Goal: Task Accomplishment & Management: Manage account settings

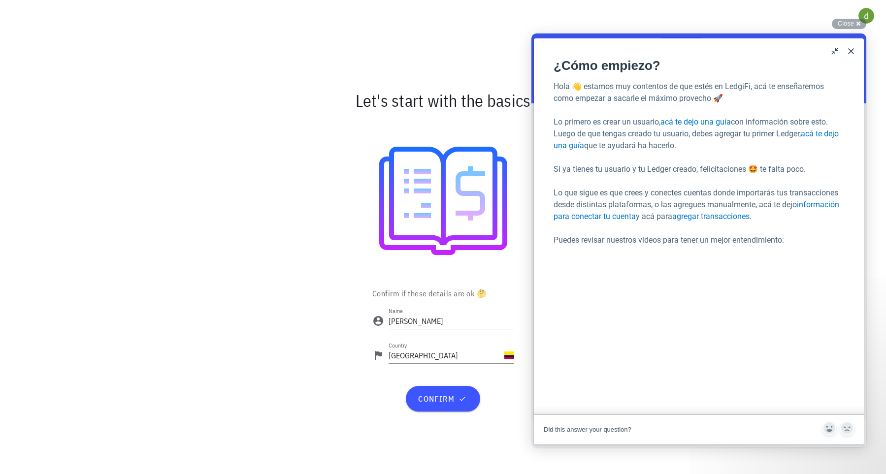
scroll to position [62, 0]
click at [438, 396] on span "confirm" at bounding box center [443, 399] width 51 height 10
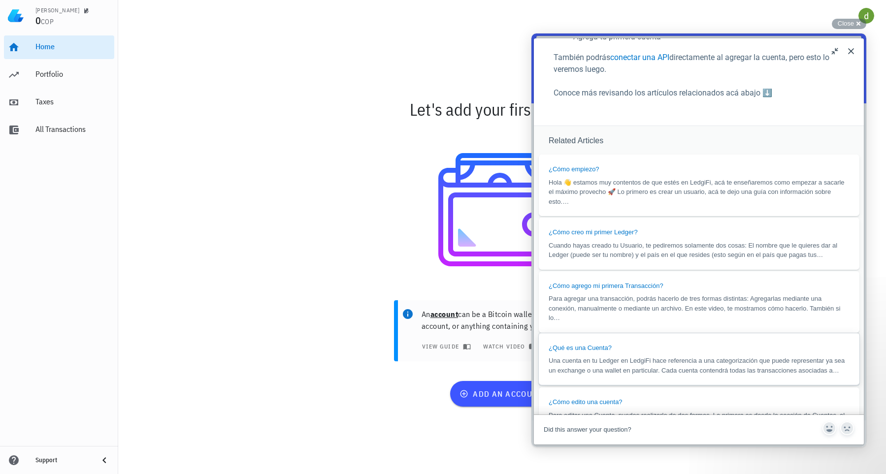
scroll to position [532, 0]
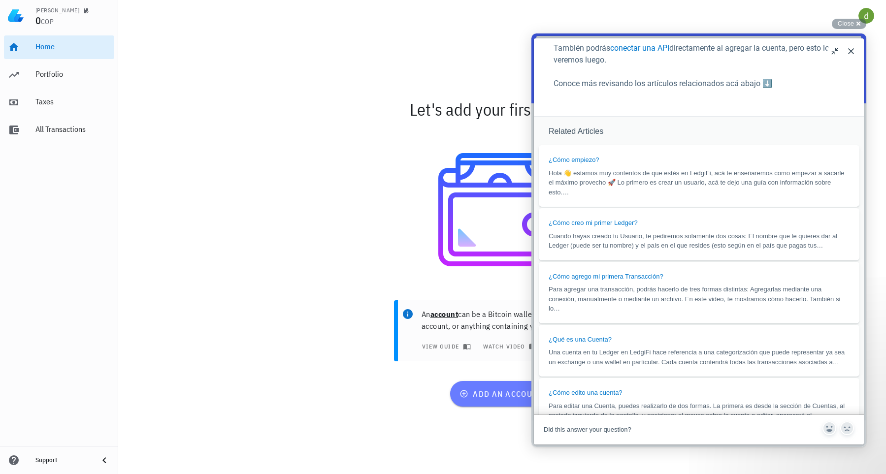
click at [488, 393] on span "add an account" at bounding box center [502, 394] width 81 height 10
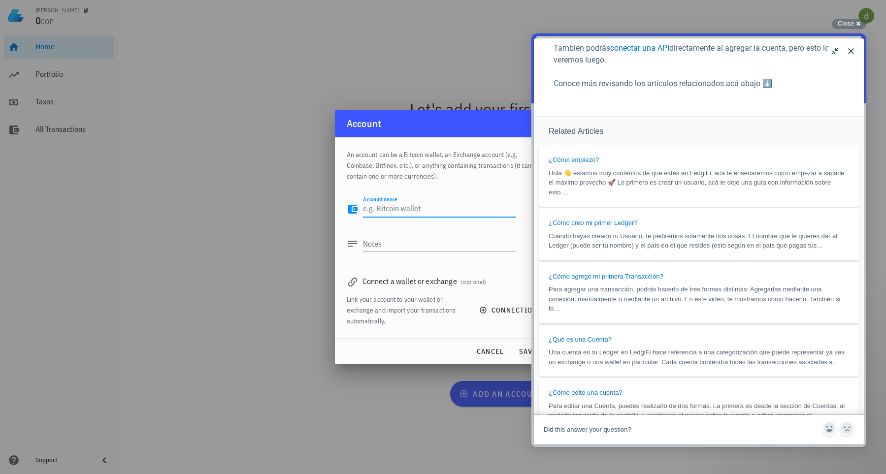
click at [433, 209] on textarea "Account name" at bounding box center [439, 210] width 153 height 16
type textarea "[DOMAIN_NAME]"
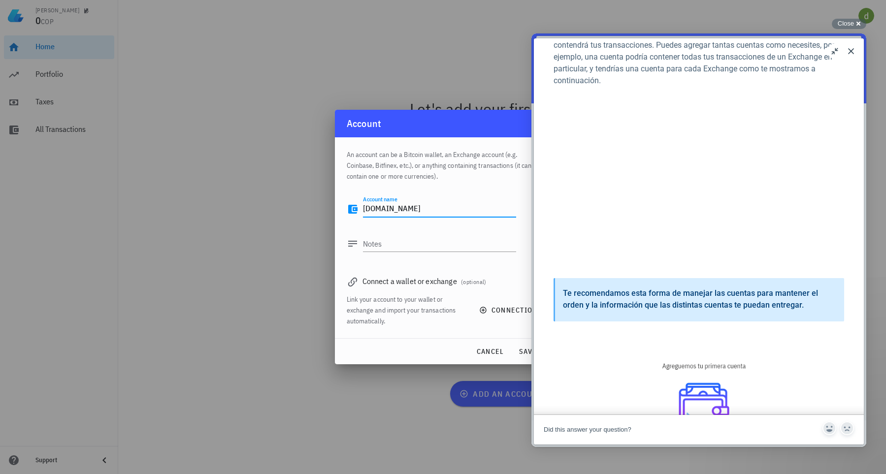
scroll to position [0, 0]
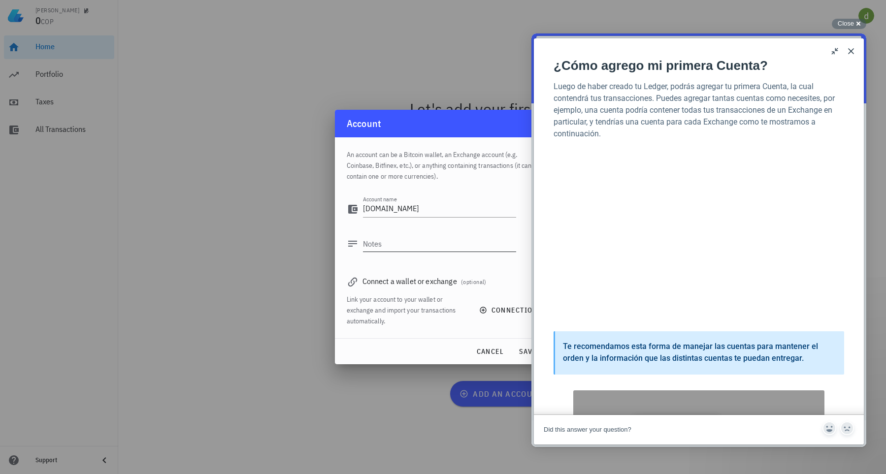
click at [389, 234] on div "Notes" at bounding box center [431, 246] width 169 height 33
click at [393, 237] on textarea "Notes" at bounding box center [439, 244] width 153 height 16
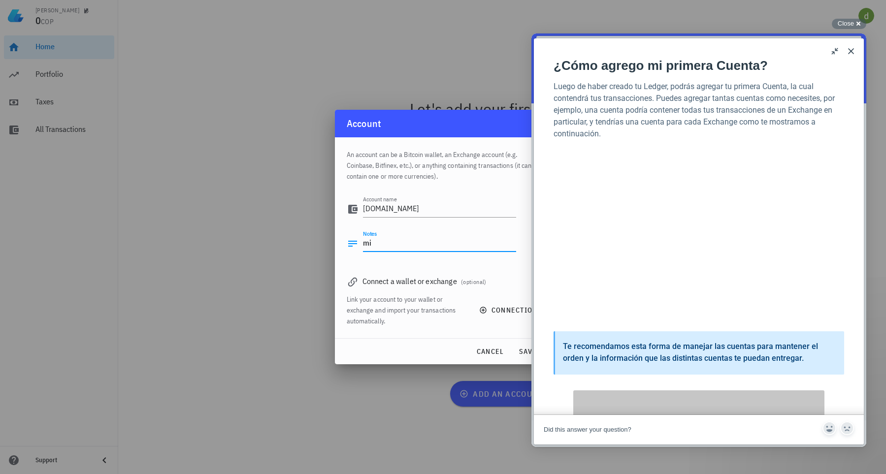
type textarea "m"
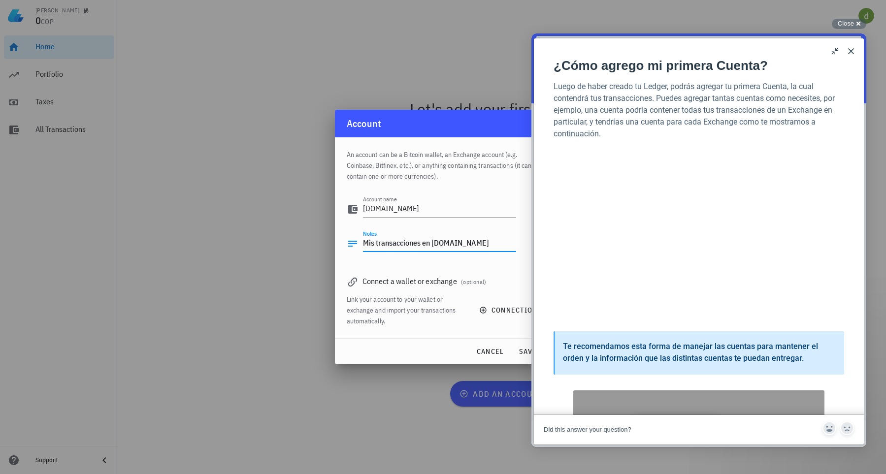
type textarea "Mis transacciones en [DOMAIN_NAME]"
click at [346, 279] on div "An account can be a Bitcoin wallet, an Exchange account (e.g. Coinbase, Bitfine…" at bounding box center [443, 237] width 217 height 201
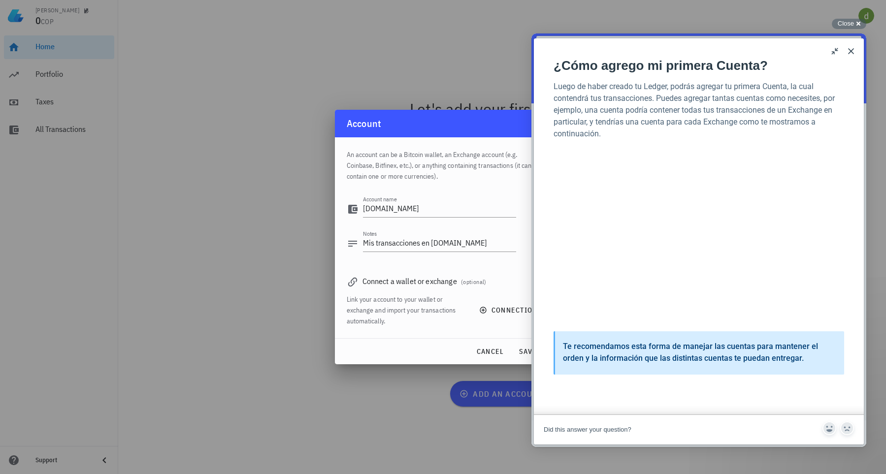
click at [350, 279] on icon at bounding box center [353, 282] width 12 height 12
click at [355, 282] on icon at bounding box center [353, 282] width 12 height 12
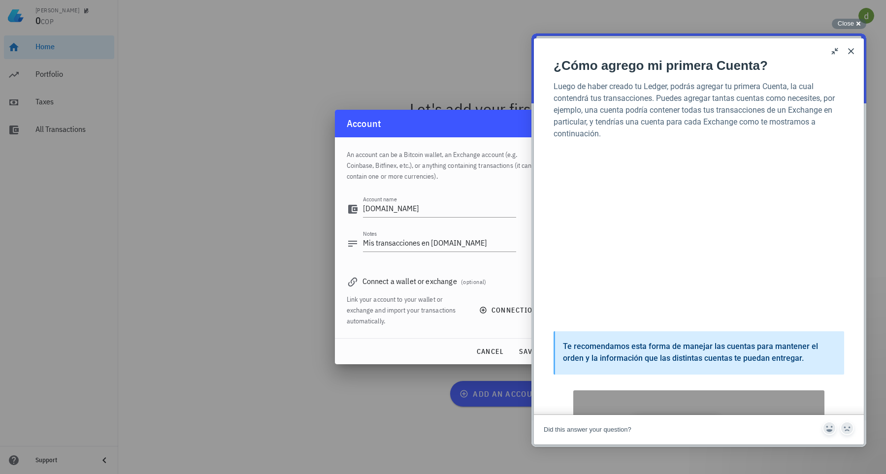
click at [355, 282] on icon at bounding box center [353, 282] width 12 height 12
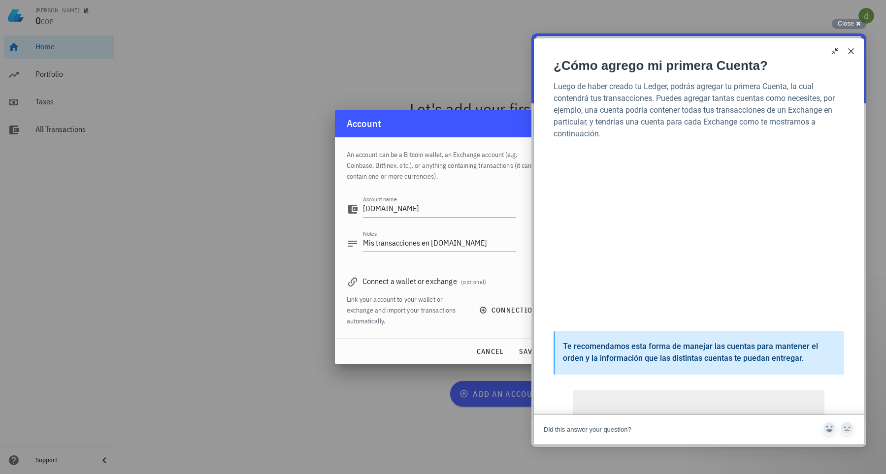
click at [465, 296] on div "Link your account to your wallet or exchange and import your transactions autom…" at bounding box center [407, 310] width 121 height 33
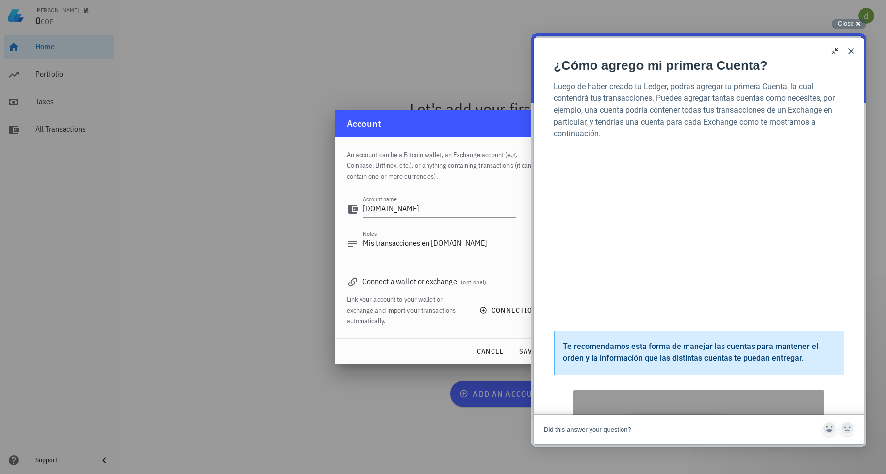
click at [476, 277] on div "Connect a wallet or exchange (optional)" at bounding box center [443, 281] width 193 height 14
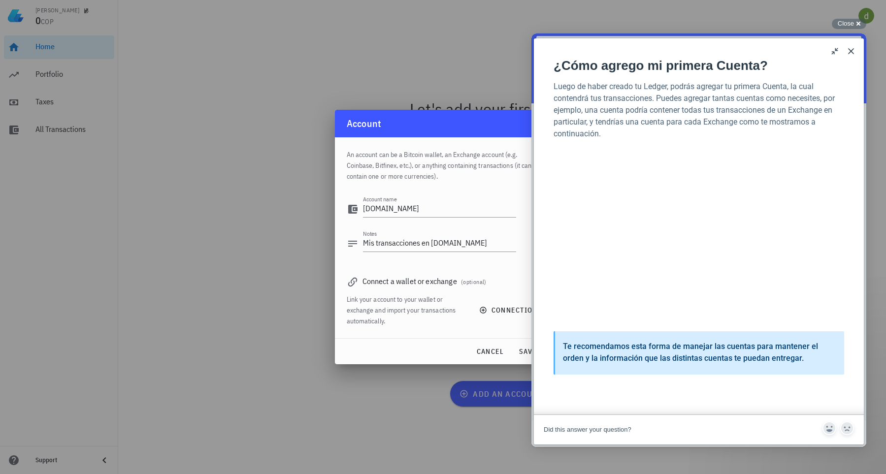
click at [477, 277] on div "Connect a wallet or exchange (optional)" at bounding box center [443, 281] width 193 height 14
click at [503, 311] on span "connection" at bounding box center [509, 310] width 57 height 9
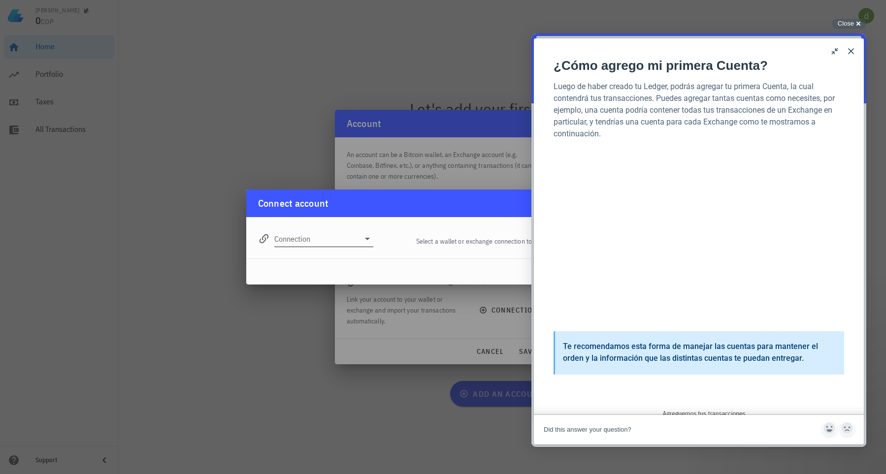
click at [346, 238] on input "Connection" at bounding box center [317, 239] width 86 height 16
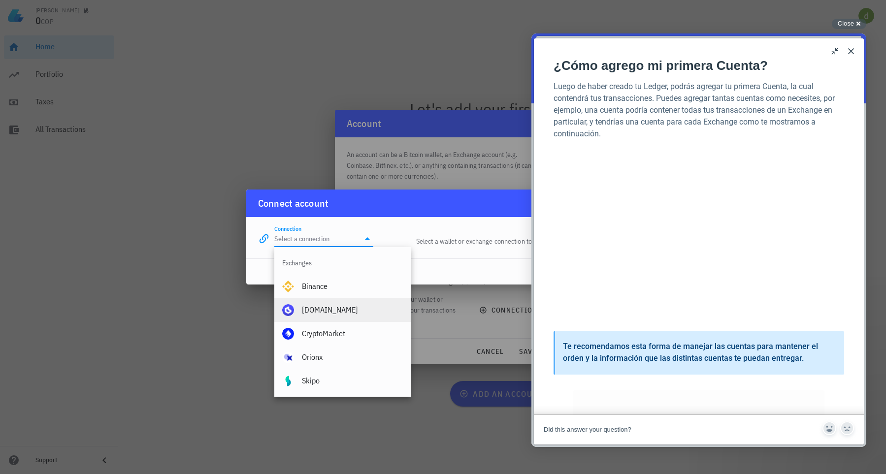
click at [372, 304] on div "[DOMAIN_NAME]" at bounding box center [352, 310] width 101 height 21
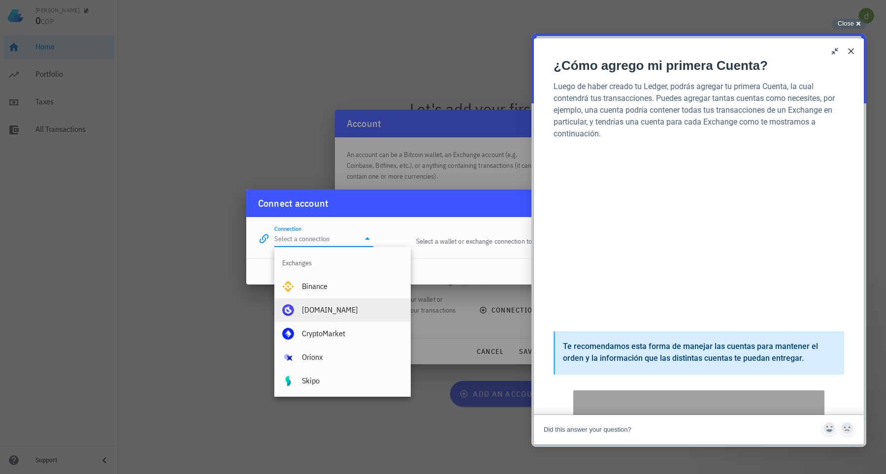
type input "[DOMAIN_NAME]"
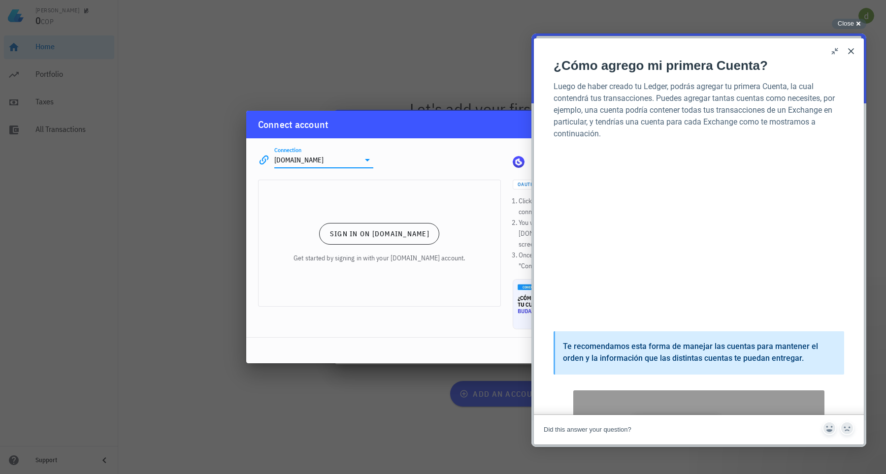
click at [837, 53] on button "u" at bounding box center [836, 51] width 16 height 16
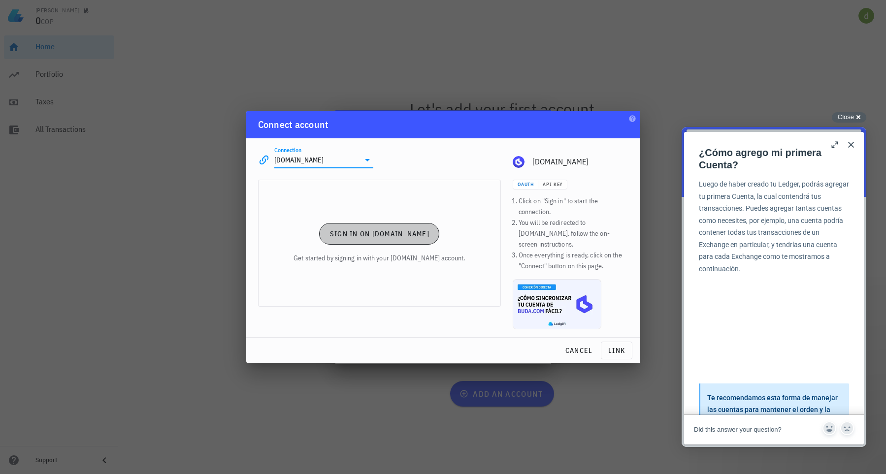
click at [413, 238] on span "Sign in on [DOMAIN_NAME]" at bounding box center [380, 234] width 100 height 9
click at [392, 238] on span "Account linked" at bounding box center [379, 234] width 73 height 9
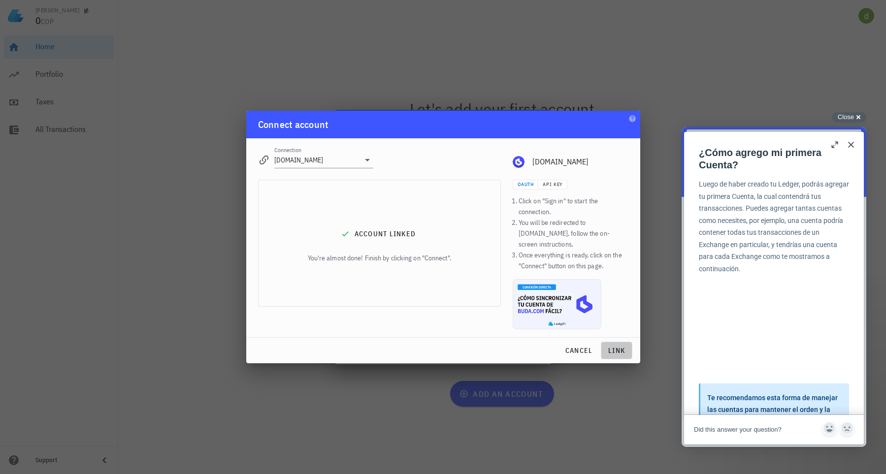
click at [611, 348] on span "link" at bounding box center [617, 350] width 23 height 9
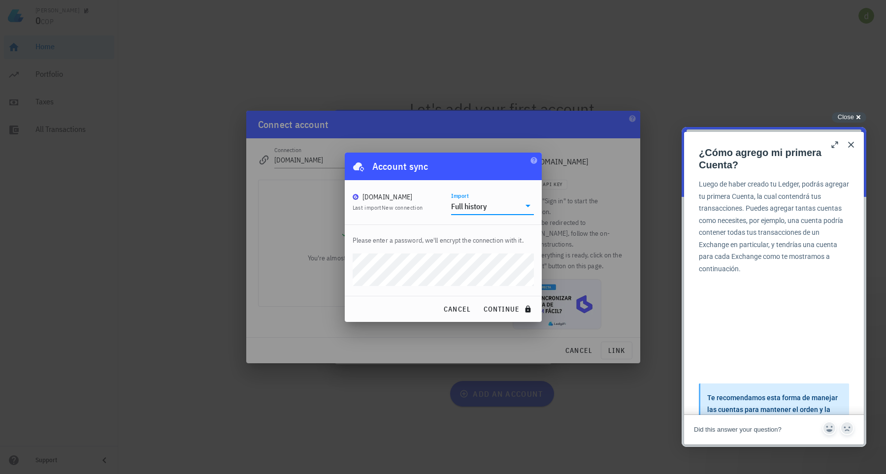
click at [516, 213] on input "Import" at bounding box center [504, 207] width 31 height 16
click at [436, 214] on div "[DOMAIN_NAME] Last import New connection Import Full history" at bounding box center [443, 202] width 181 height 25
click at [398, 241] on p "Please enter a password, we'll encrypt the connection with it." at bounding box center [443, 240] width 181 height 11
click at [440, 242] on p "Please enter a password, we'll encrypt the connection with it." at bounding box center [443, 240] width 181 height 11
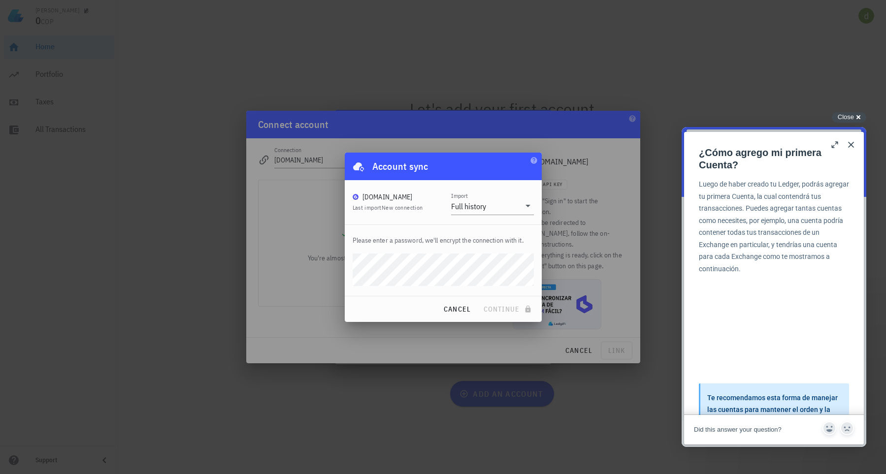
click at [440, 242] on p "Please enter a password, we'll encrypt the connection with it." at bounding box center [443, 240] width 181 height 11
click at [532, 179] on div "Account sync" at bounding box center [443, 167] width 197 height 28
click at [537, 162] on icon "button" at bounding box center [534, 160] width 6 height 6
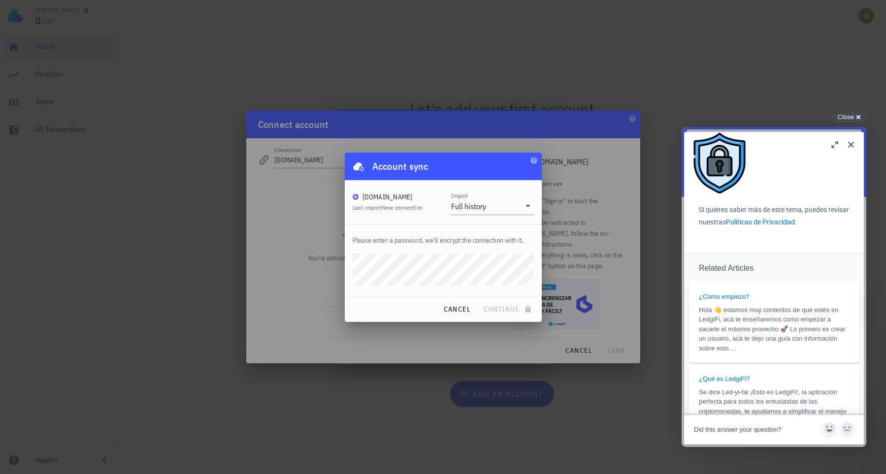
scroll to position [206, 0]
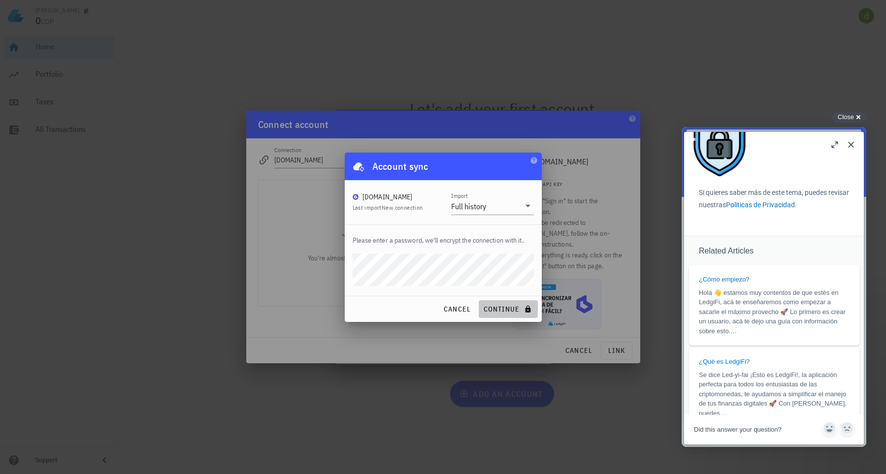
click at [504, 304] on button "continue" at bounding box center [508, 310] width 59 height 18
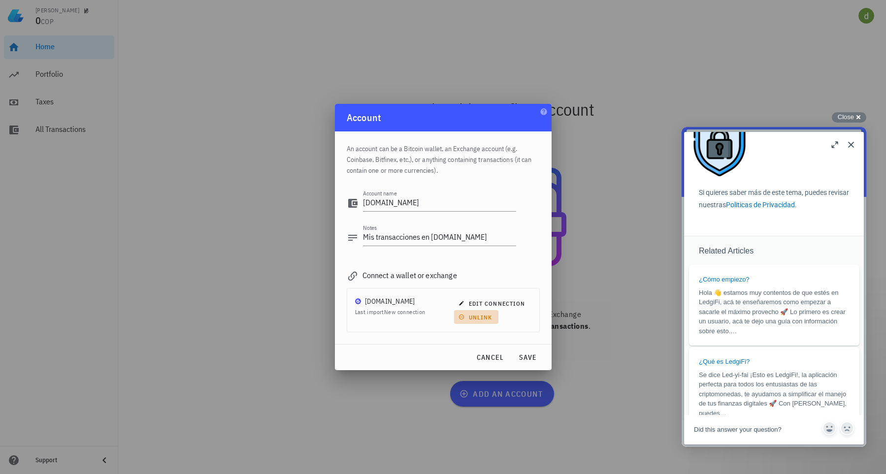
click at [486, 318] on span "unlink" at bounding box center [477, 317] width 32 height 7
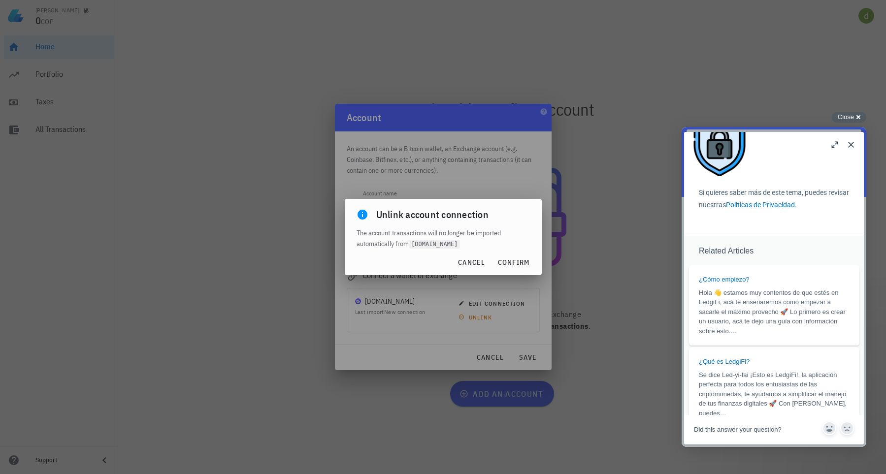
click at [382, 231] on span "The account transactions will no longer be imported automatically from [DOMAIN_…" at bounding box center [429, 239] width 145 height 20
click at [463, 210] on span "Unlink account connection" at bounding box center [432, 215] width 112 height 16
click at [476, 259] on span "cancel" at bounding box center [472, 262] width 28 height 9
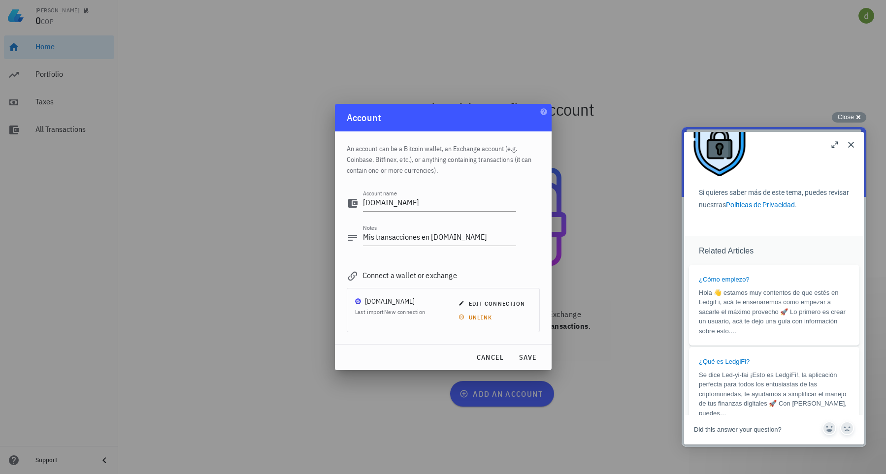
click at [391, 271] on div "Connect a wallet or exchange" at bounding box center [443, 276] width 193 height 14
click at [373, 299] on div "[DOMAIN_NAME]" at bounding box center [390, 302] width 50 height 10
click at [357, 299] on img at bounding box center [358, 302] width 6 height 6
click at [352, 264] on div "Connect a wallet or exchange [DOMAIN_NAME] Last import New connection edit conn…" at bounding box center [443, 298] width 193 height 70
click at [346, 278] on div "An account can be a Bitcoin wallet, an Exchange account (e.g. Coinbase, Bitfine…" at bounding box center [443, 238] width 217 height 213
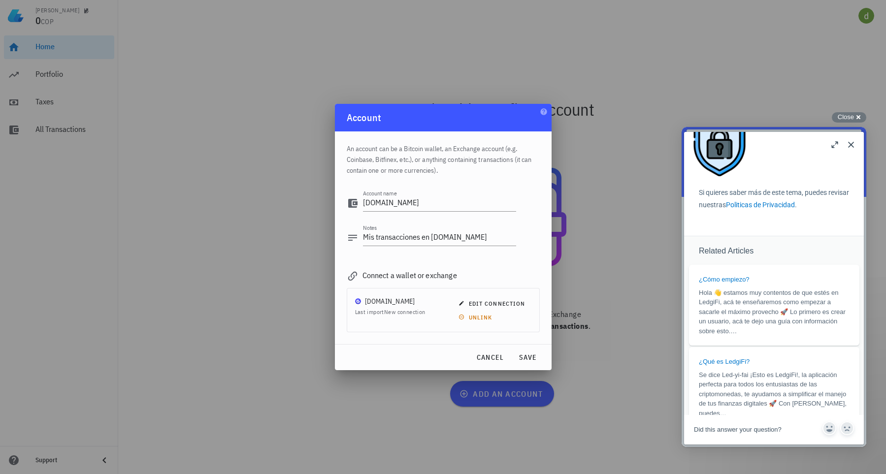
click at [356, 278] on icon at bounding box center [353, 276] width 12 height 12
click at [354, 278] on icon at bounding box center [352, 276] width 9 height 9
click at [370, 277] on div "Connect a wallet or exchange" at bounding box center [443, 276] width 193 height 14
drag, startPoint x: 371, startPoint y: 277, endPoint x: 378, endPoint y: 279, distance: 7.2
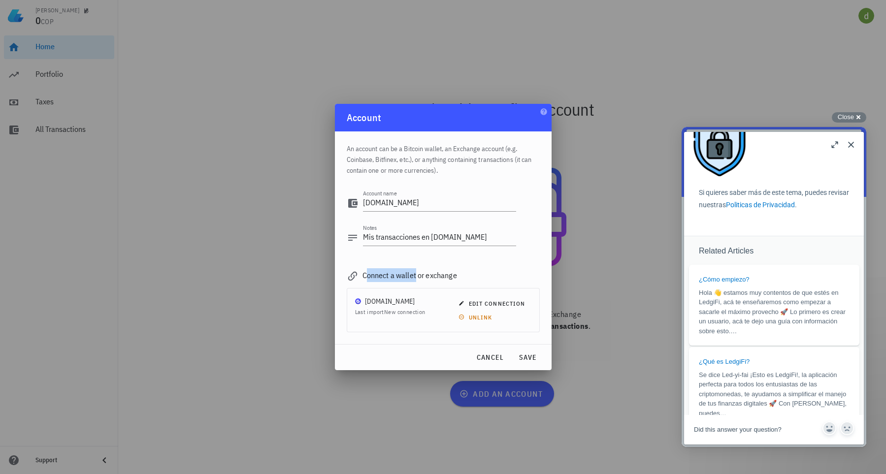
click at [372, 277] on div "Connect a wallet or exchange" at bounding box center [443, 276] width 193 height 14
click at [381, 281] on div "Connect a wallet or exchange" at bounding box center [443, 276] width 193 height 14
click at [384, 283] on div "Connect a wallet or exchange [DOMAIN_NAME] Last import New connection edit conn…" at bounding box center [443, 298] width 193 height 70
click at [373, 317] on div "[DOMAIN_NAME] Last import New connection" at bounding box center [390, 311] width 74 height 32
click at [381, 309] on span "Last import New connection" at bounding box center [390, 311] width 70 height 7
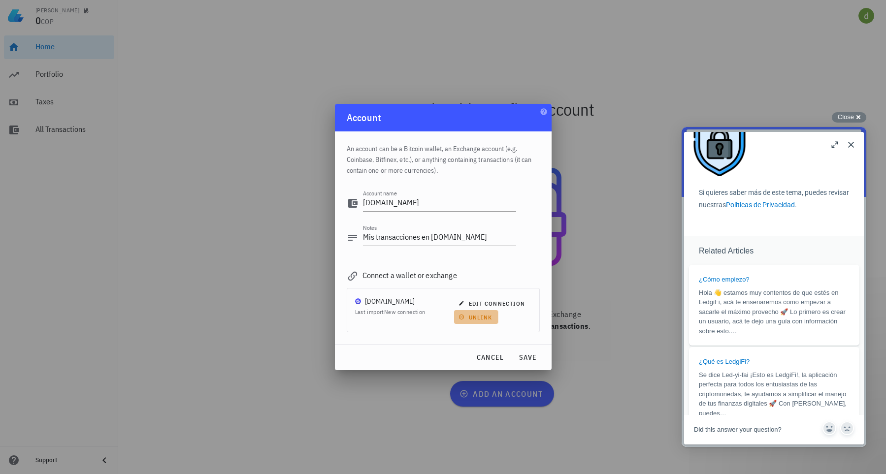
click at [476, 318] on span "unlink" at bounding box center [477, 317] width 32 height 7
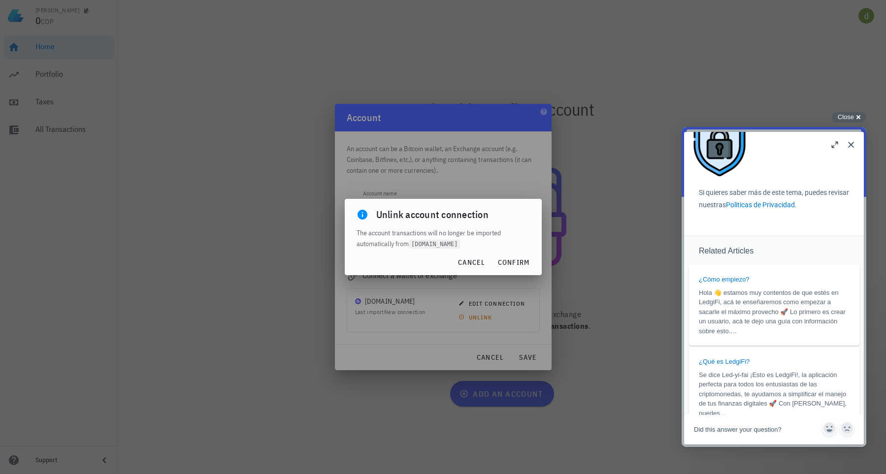
click at [398, 319] on div at bounding box center [443, 237] width 886 height 474
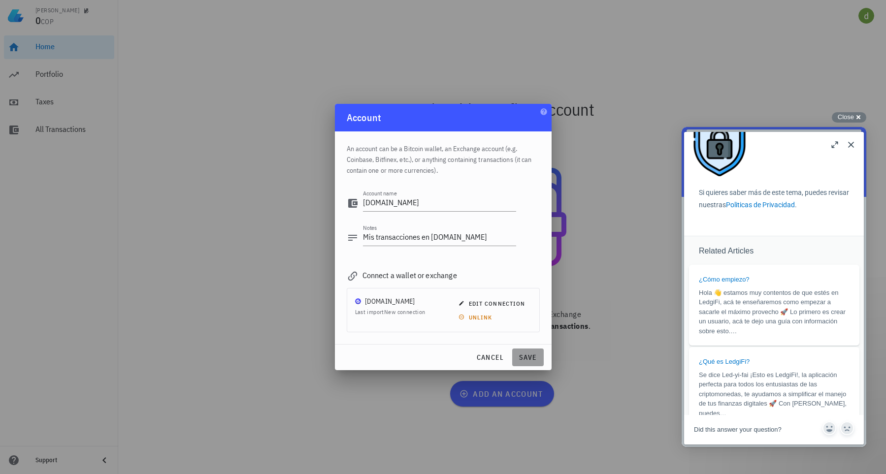
click at [523, 363] on button "save" at bounding box center [528, 358] width 32 height 18
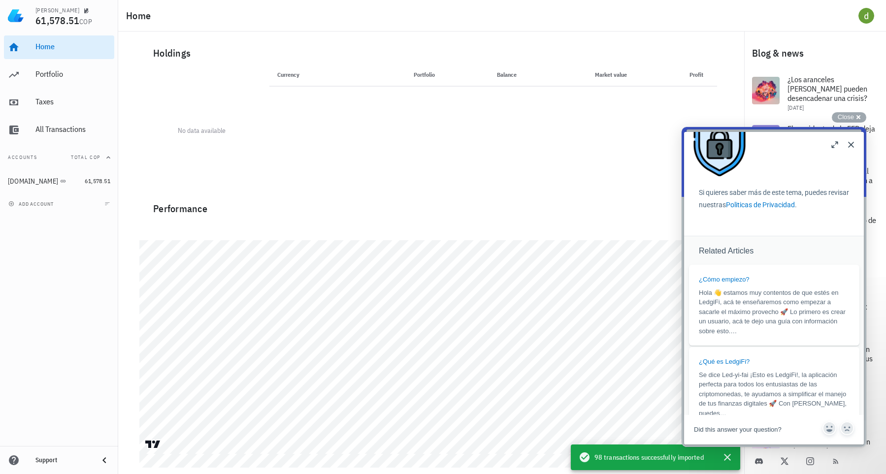
click at [851, 145] on button "Close" at bounding box center [851, 145] width 16 height 16
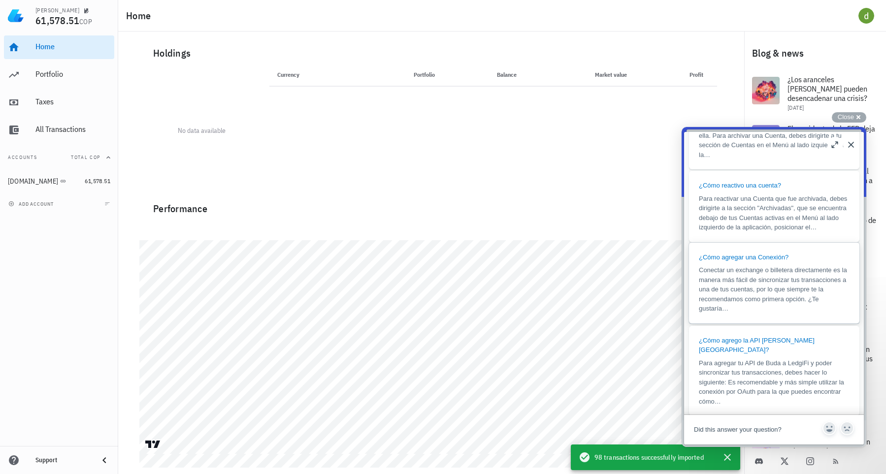
scroll to position [1051, 0]
click at [850, 143] on button "Close" at bounding box center [851, 145] width 16 height 16
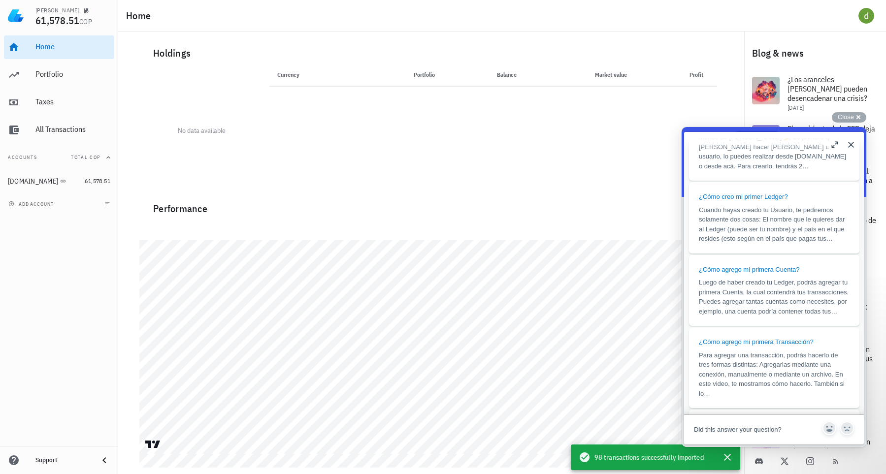
scroll to position [810, 0]
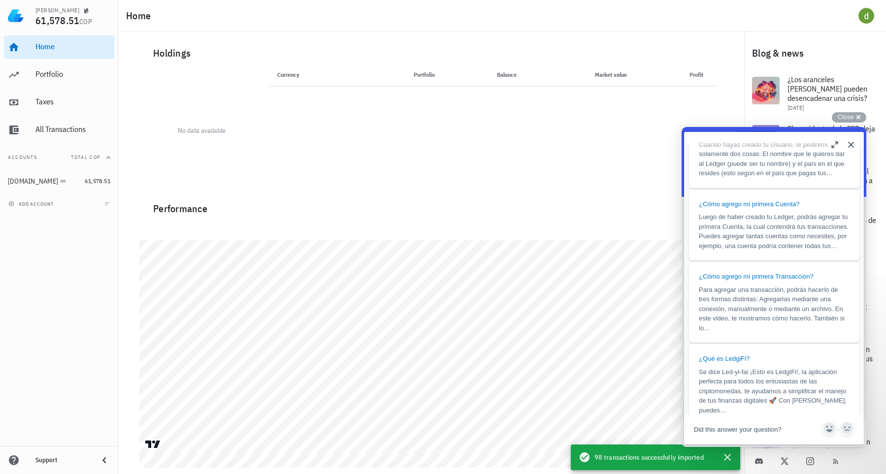
click at [850, 144] on button "Close" at bounding box center [851, 145] width 16 height 16
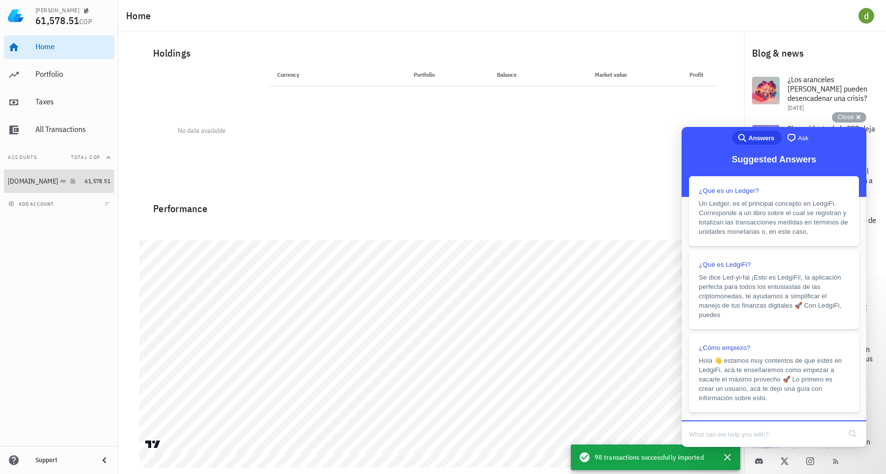
click at [93, 179] on span "61,578.51" at bounding box center [98, 180] width 26 height 7
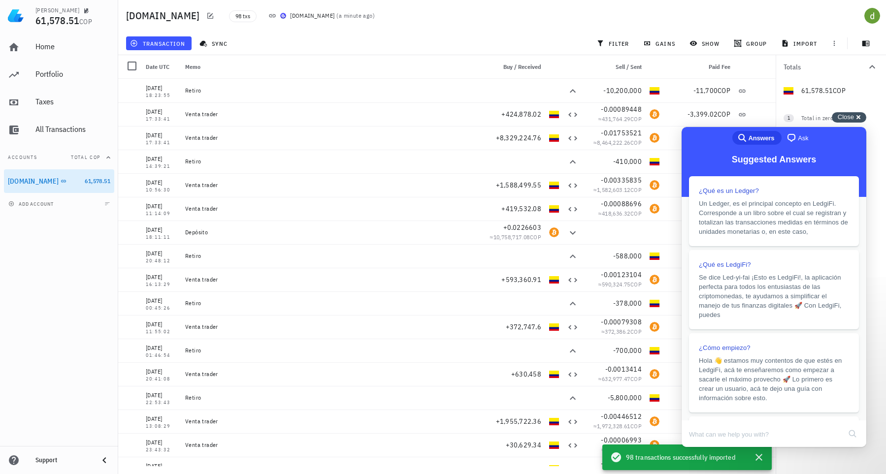
click at [845, 119] on span "Close" at bounding box center [846, 116] width 16 height 7
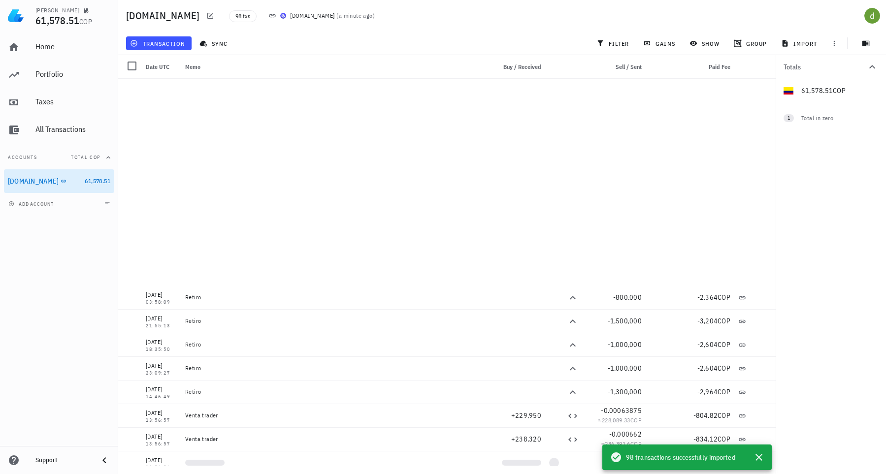
scroll to position [1041, 0]
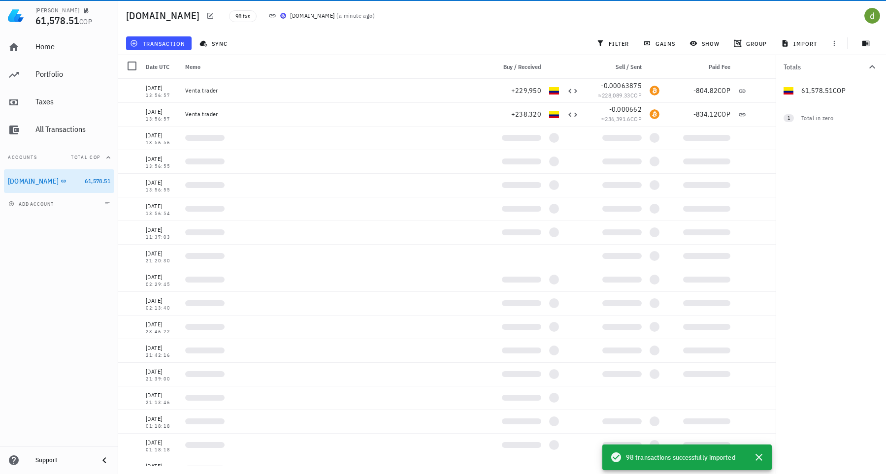
click at [832, 88] on div "61,578.51 COP 0 BTC 0 COP" at bounding box center [831, 91] width 110 height 24
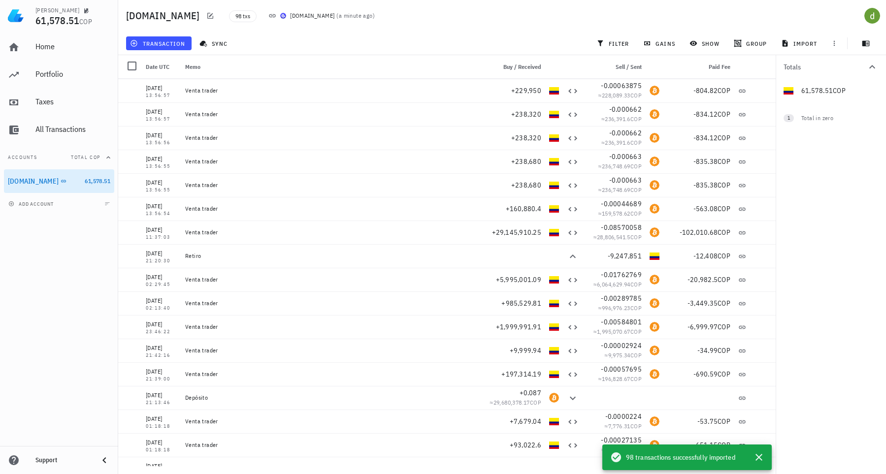
drag, startPoint x: 777, startPoint y: 269, endPoint x: 746, endPoint y: 399, distance: 133.6
click at [776, 400] on nav "Totals 61,578.51 COP 0 BTC 0 COP 1 Total in zero" at bounding box center [831, 264] width 110 height 419
click at [787, 299] on div "Totals 61,578.51 COP 0 BTC 0 COP 1 Total in zero" at bounding box center [831, 264] width 110 height 419
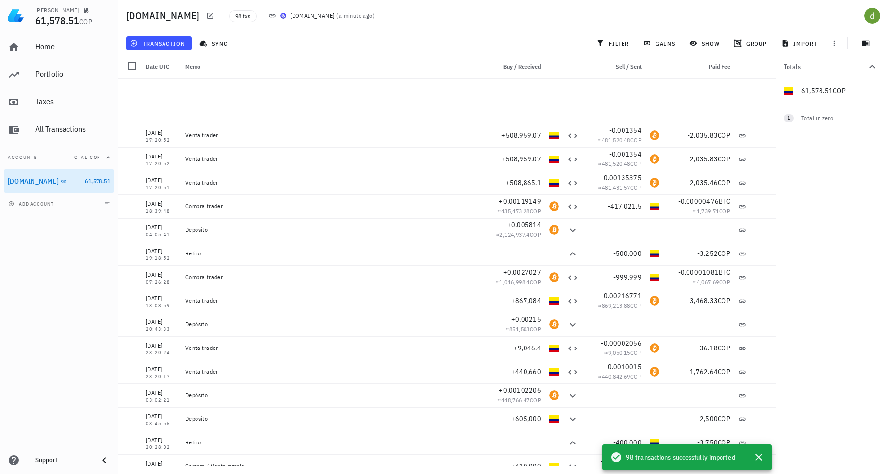
scroll to position [1930, 0]
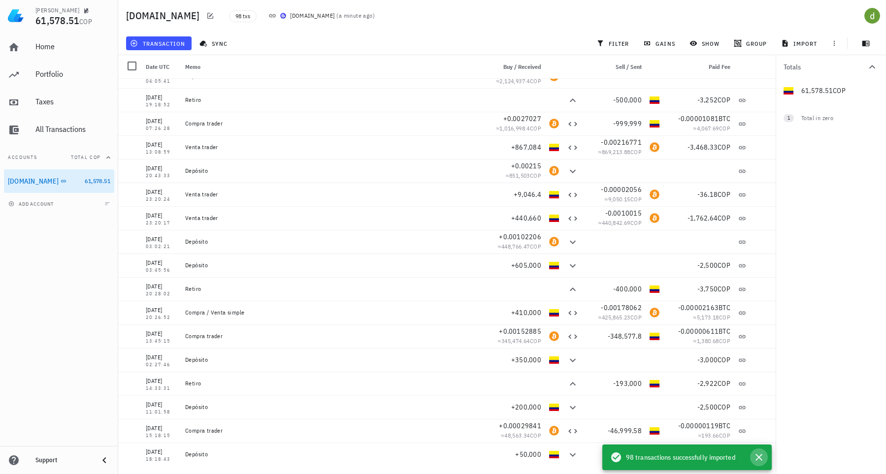
click at [756, 461] on icon "button" at bounding box center [759, 457] width 7 height 7
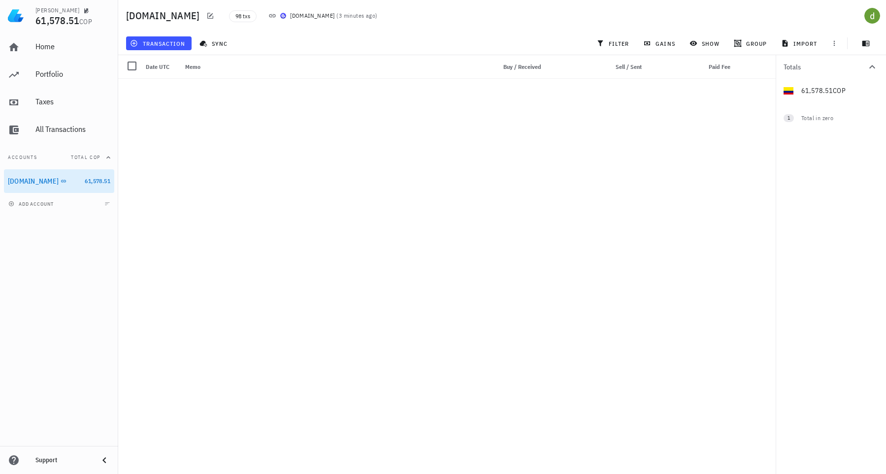
scroll to position [0, 0]
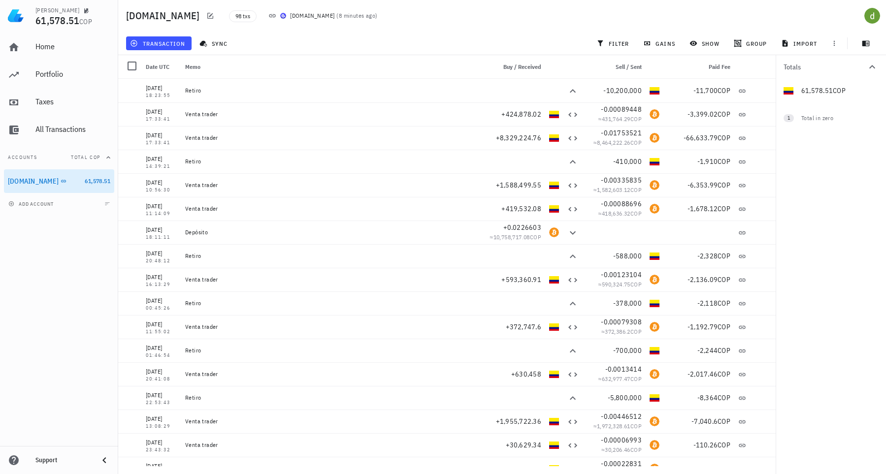
drag, startPoint x: 810, startPoint y: 91, endPoint x: 853, endPoint y: 94, distance: 43.0
click at [853, 94] on div "61,578.51 COP 0 BTC 0 COP" at bounding box center [831, 91] width 110 height 24
click at [837, 43] on icon "button" at bounding box center [835, 43] width 8 height 8
click at [623, 51] on div "filter" at bounding box center [613, 43] width 47 height 18
click at [617, 39] on button "filter" at bounding box center [613, 43] width 43 height 14
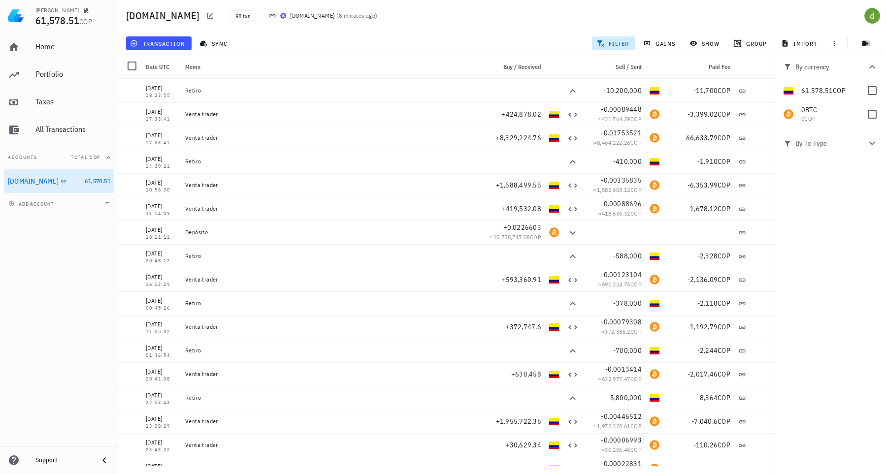
click at [821, 141] on span "By Tx Type" at bounding box center [825, 143] width 83 height 11
click at [724, 65] on span "Paid Fee" at bounding box center [720, 66] width 22 height 7
click at [871, 228] on div at bounding box center [872, 225] width 17 height 17
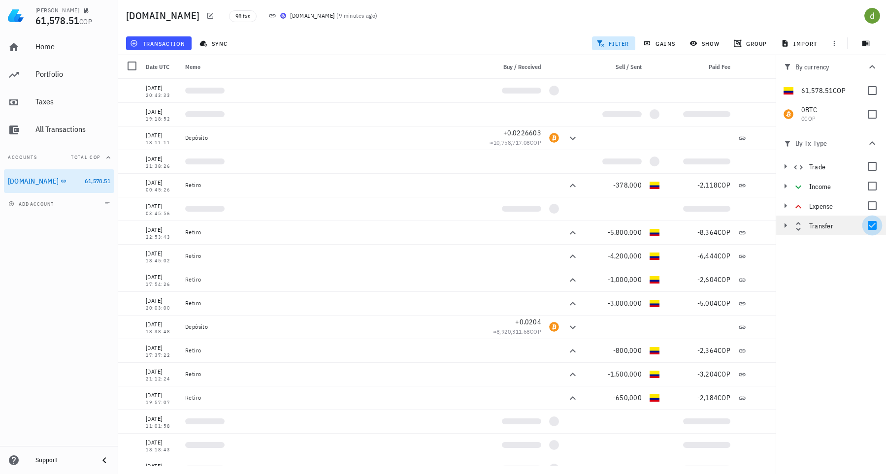
click at [872, 227] on div at bounding box center [872, 225] width 17 height 17
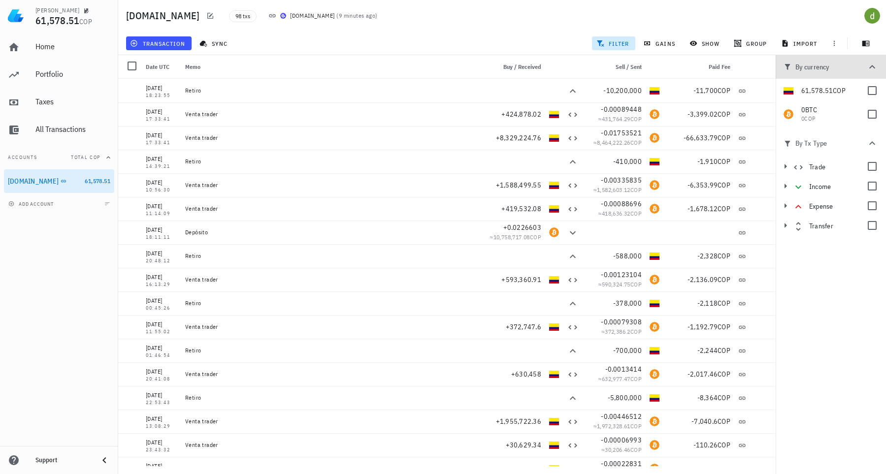
click at [871, 66] on icon "button" at bounding box center [873, 67] width 12 height 12
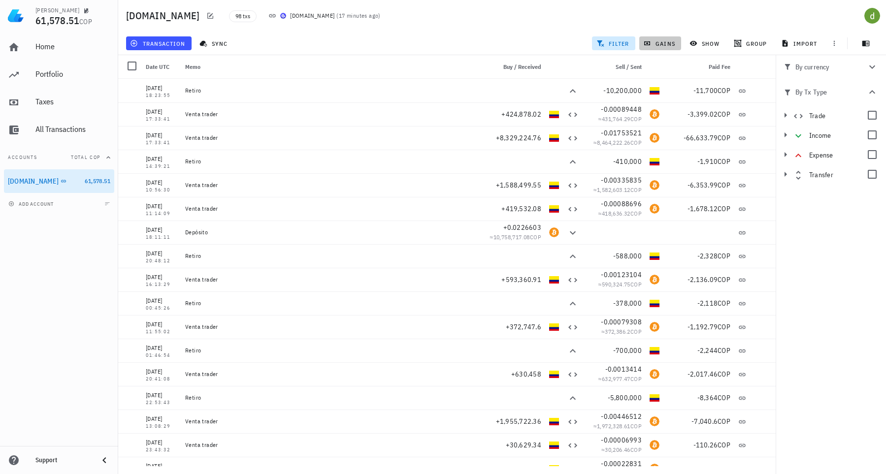
click at [672, 40] on span "gains" at bounding box center [660, 43] width 30 height 8
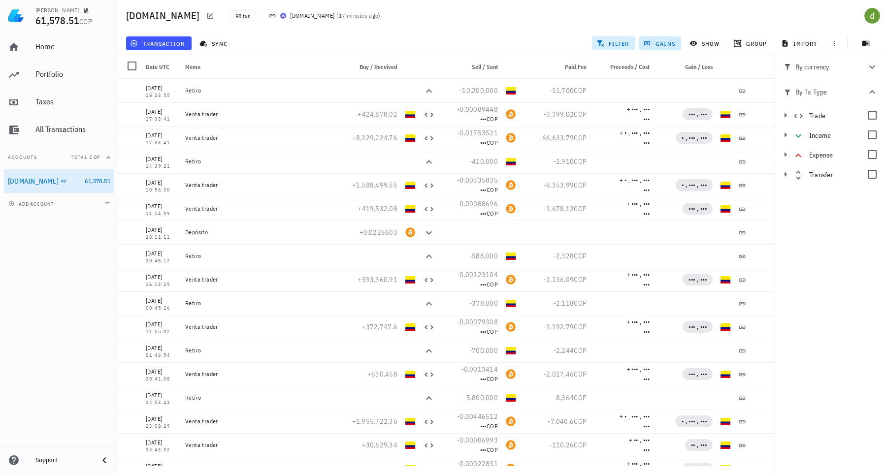
click at [615, 43] on span "filter" at bounding box center [614, 43] width 31 height 8
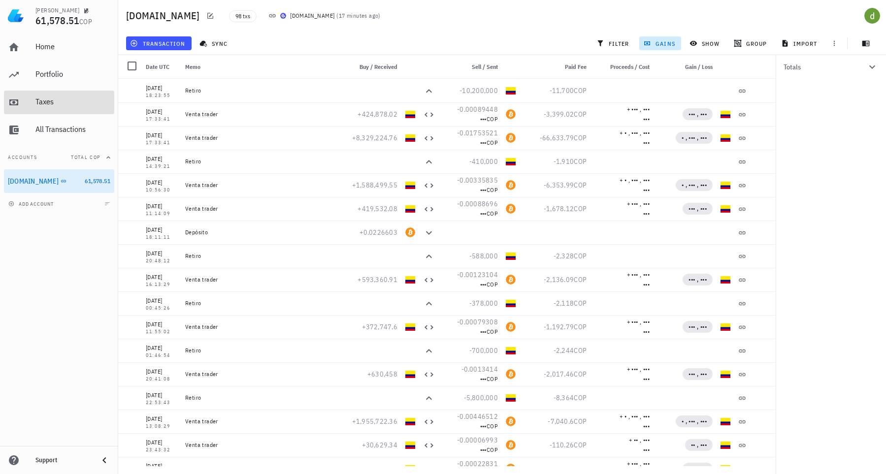
click at [44, 101] on div "Taxes" at bounding box center [72, 101] width 75 height 9
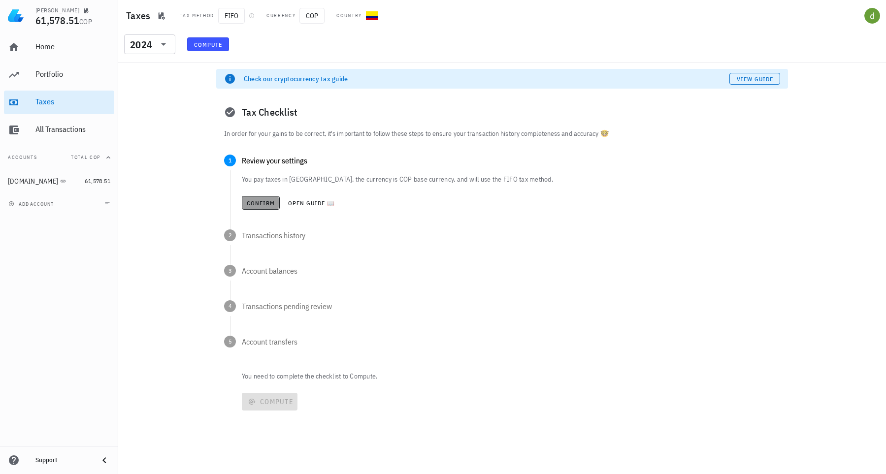
click at [274, 204] on span "Confirm" at bounding box center [260, 203] width 29 height 7
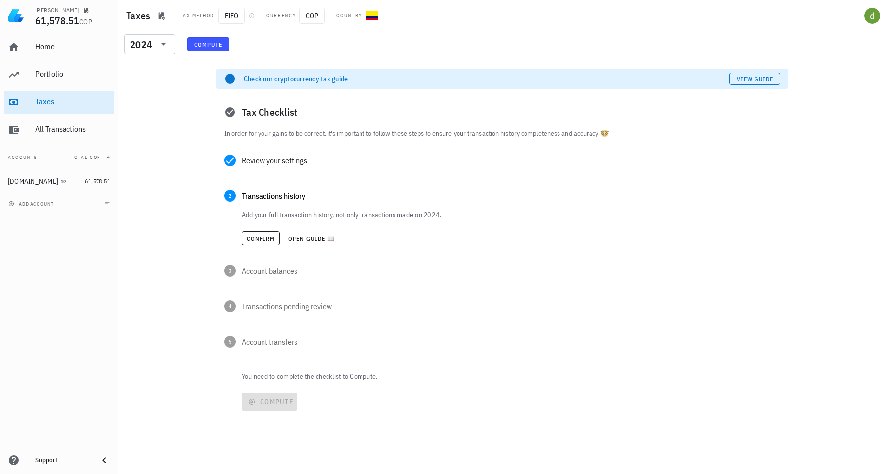
drag, startPoint x: 411, startPoint y: 216, endPoint x: 438, endPoint y: 222, distance: 27.7
click at [438, 222] on div "Add your full transaction history, not only transactions made on 2024. Confirm …" at bounding box center [511, 229] width 539 height 39
drag, startPoint x: 246, startPoint y: 217, endPoint x: 283, endPoint y: 216, distance: 37.0
click at [281, 216] on p "Add your full transaction history, not only transactions made on 2024." at bounding box center [511, 215] width 539 height 10
click at [290, 216] on p "Add your full transaction history, not only transactions made on 2024." at bounding box center [511, 215] width 539 height 10
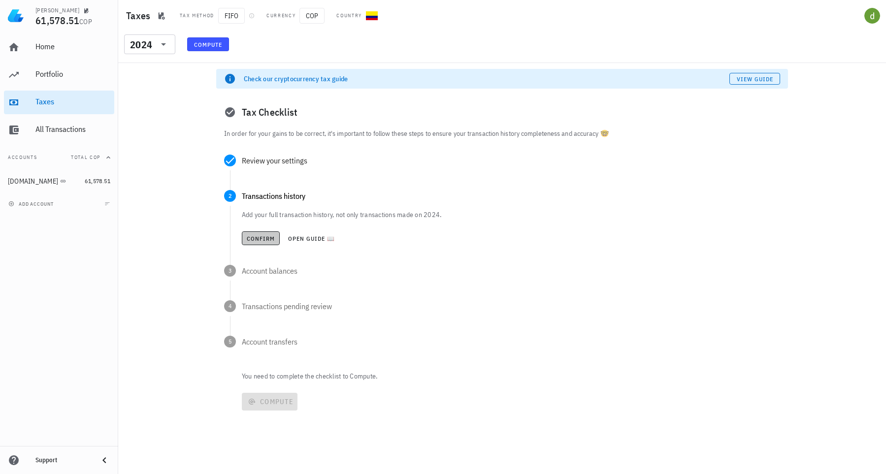
click at [260, 239] on span "Confirm" at bounding box center [260, 238] width 29 height 7
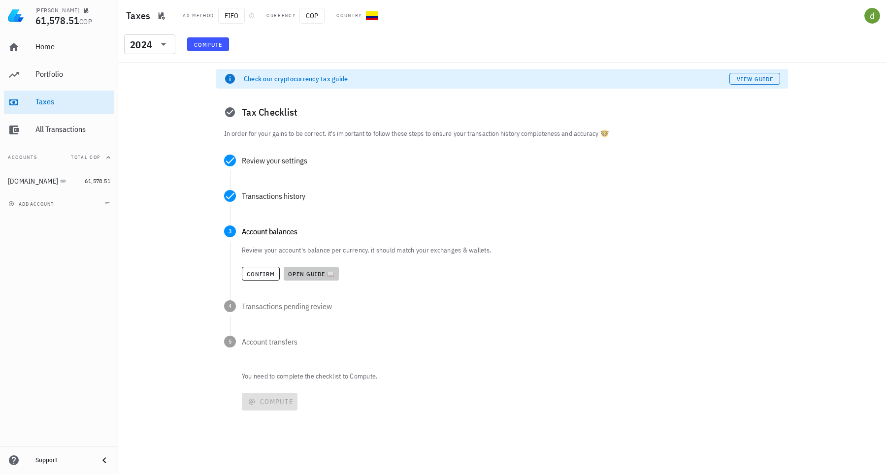
click at [291, 276] on span "Open guide 📖" at bounding box center [312, 273] width 48 height 7
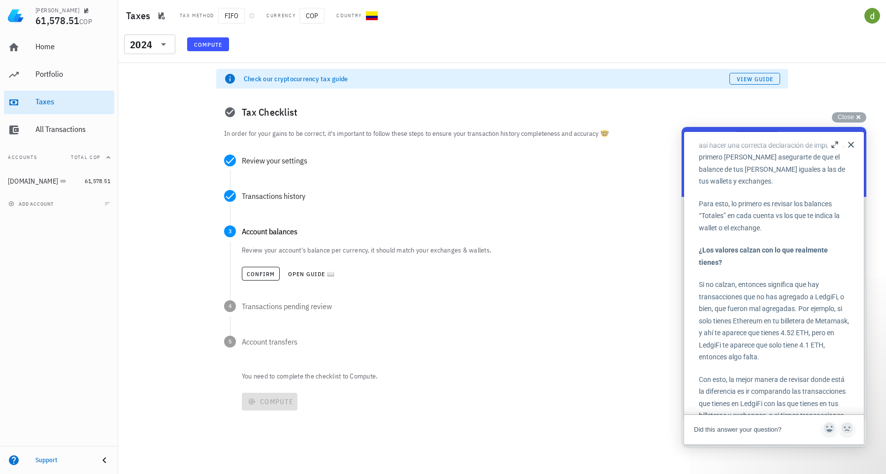
scroll to position [53, 0]
click at [276, 271] on button "Confirm" at bounding box center [261, 274] width 38 height 14
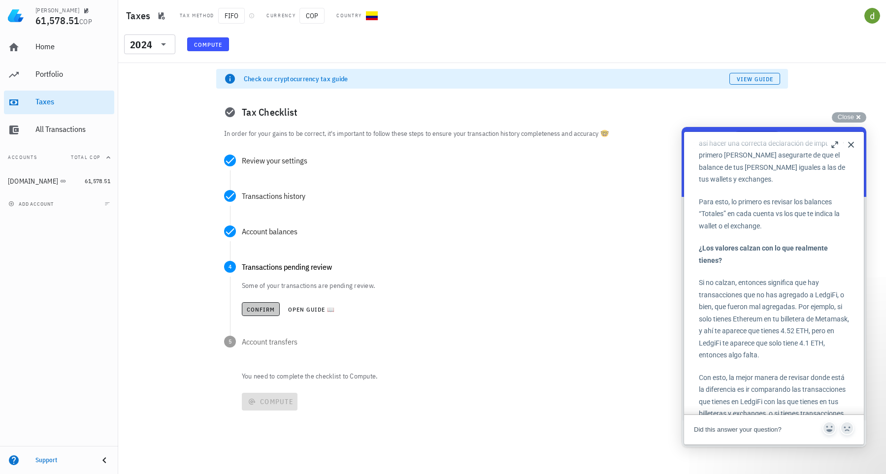
click at [252, 307] on span "Confirm" at bounding box center [260, 309] width 29 height 7
click at [445, 324] on code "Transfer" at bounding box center [453, 321] width 40 height 9
click at [249, 346] on span "Confirm" at bounding box center [260, 345] width 29 height 7
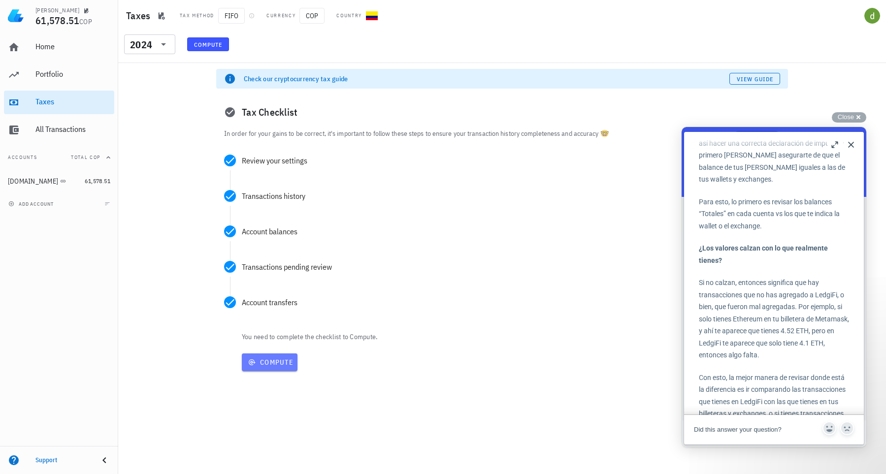
click at [260, 365] on span "Compute" at bounding box center [270, 362] width 48 height 9
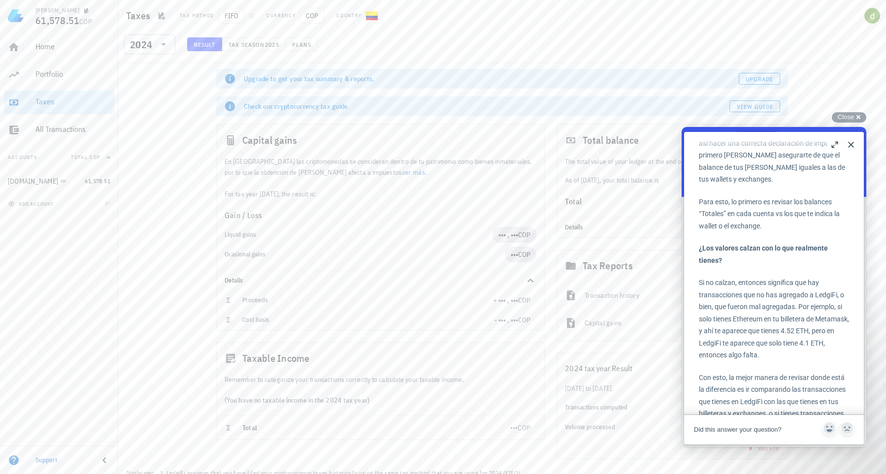
click at [850, 143] on button "Close" at bounding box center [851, 145] width 16 height 16
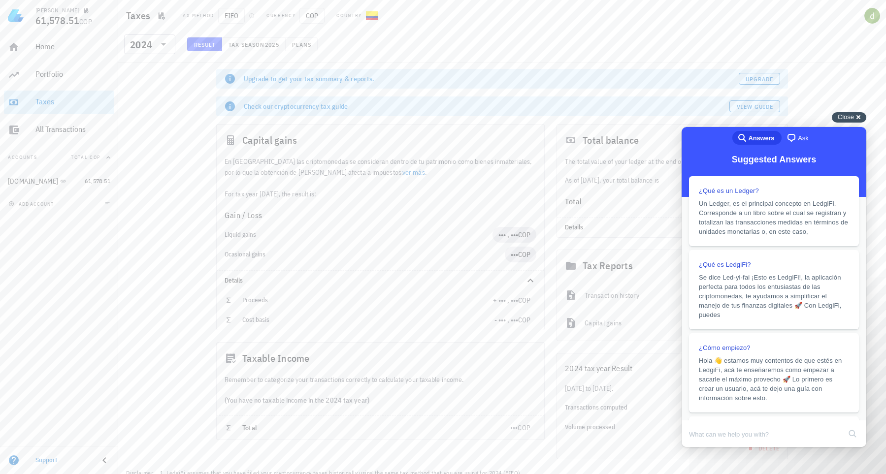
click at [860, 119] on div "Close cross-small" at bounding box center [849, 117] width 34 height 10
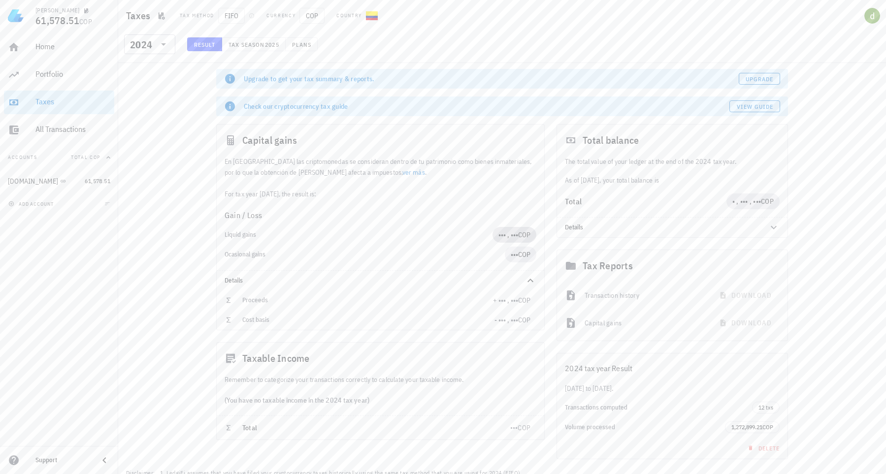
click at [529, 232] on span "COP" at bounding box center [524, 235] width 12 height 9
click at [515, 236] on span "••• , •••" at bounding box center [509, 235] width 20 height 9
click at [512, 257] on span "•••" at bounding box center [514, 254] width 7 height 9
click at [511, 299] on span "+ ••• , •••" at bounding box center [505, 300] width 25 height 9
click at [516, 328] on div "Cost basis - ••• , ••• COP" at bounding box center [381, 320] width 328 height 20
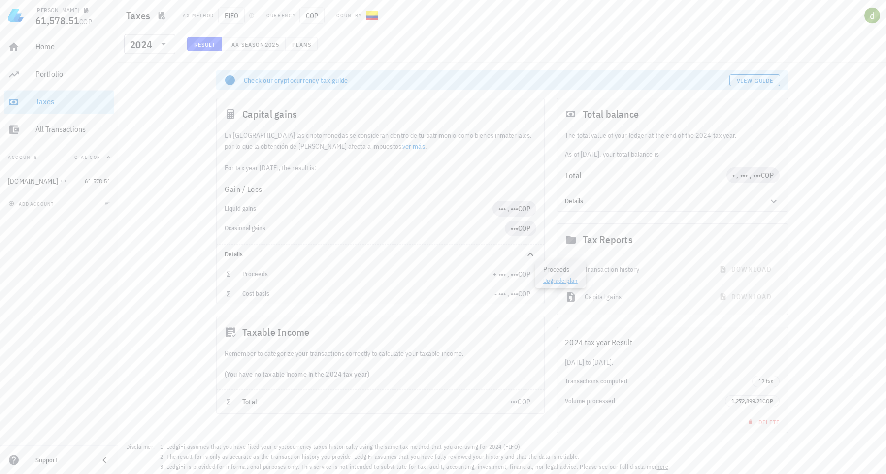
scroll to position [27, 0]
click at [518, 399] on span "COP" at bounding box center [524, 401] width 13 height 9
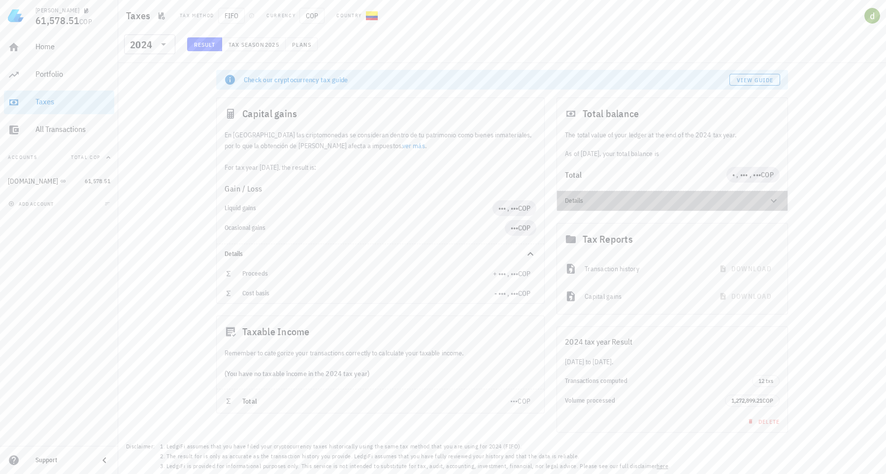
click at [770, 195] on icon at bounding box center [774, 201] width 12 height 12
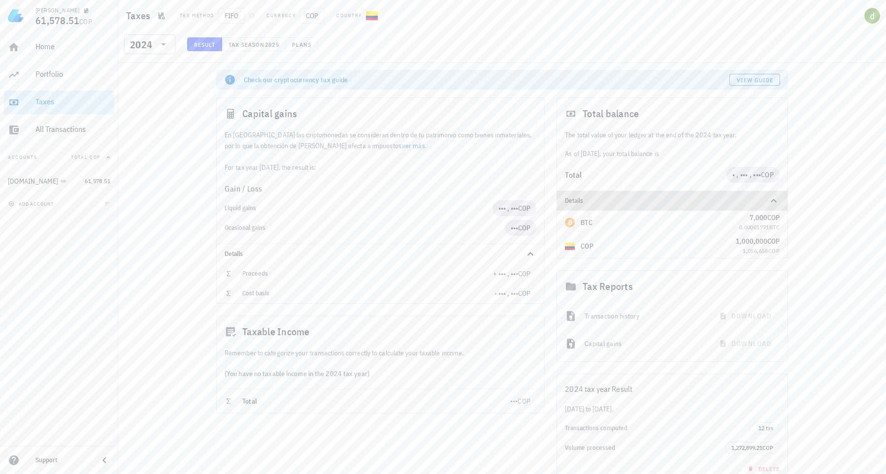
click at [772, 196] on icon at bounding box center [774, 201] width 12 height 12
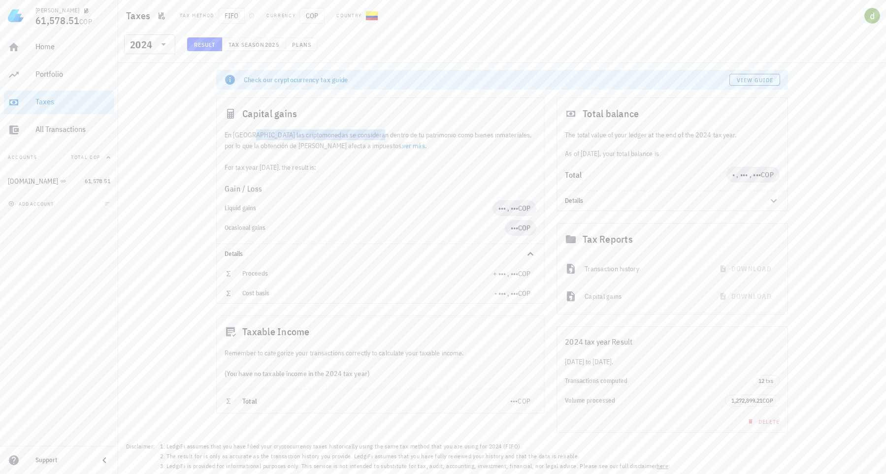
drag, startPoint x: 250, startPoint y: 136, endPoint x: 363, endPoint y: 132, distance: 112.9
click at [363, 132] on div "En [GEOGRAPHIC_DATA] las criptomonedas se consideran dentro de tu patrimonio co…" at bounding box center [381, 151] width 328 height 43
drag, startPoint x: 395, startPoint y: 132, endPoint x: 432, endPoint y: 136, distance: 37.7
click at [431, 136] on div "En [GEOGRAPHIC_DATA] las criptomonedas se consideran dentro de tu patrimonio co…" at bounding box center [381, 151] width 328 height 43
click at [474, 137] on div "En [GEOGRAPHIC_DATA] las criptomonedas se consideran dentro de tu patrimonio co…" at bounding box center [381, 151] width 328 height 43
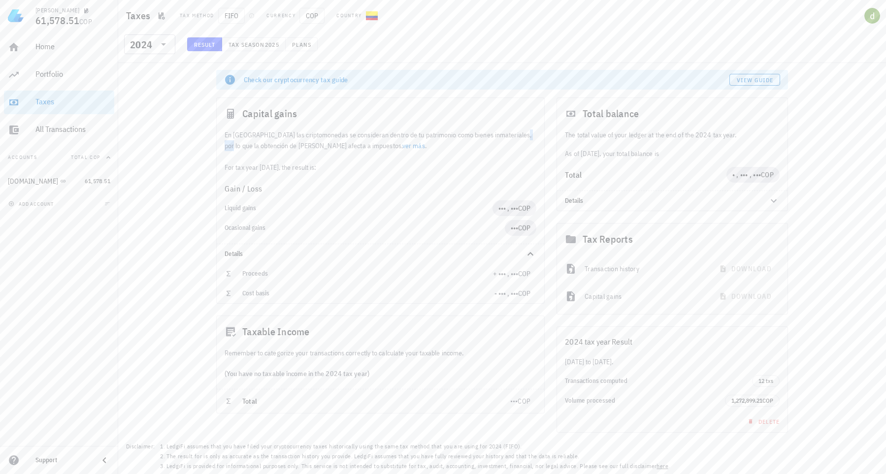
drag, startPoint x: 508, startPoint y: 133, endPoint x: 519, endPoint y: 134, distance: 11.4
click at [519, 134] on div "En [GEOGRAPHIC_DATA] las criptomonedas se consideran dentro de tu patrimonio co…" at bounding box center [381, 151] width 328 height 43
click at [403, 150] on link "ver más" at bounding box center [414, 145] width 23 height 9
click at [255, 48] on span "Tax season" at bounding box center [246, 44] width 37 height 7
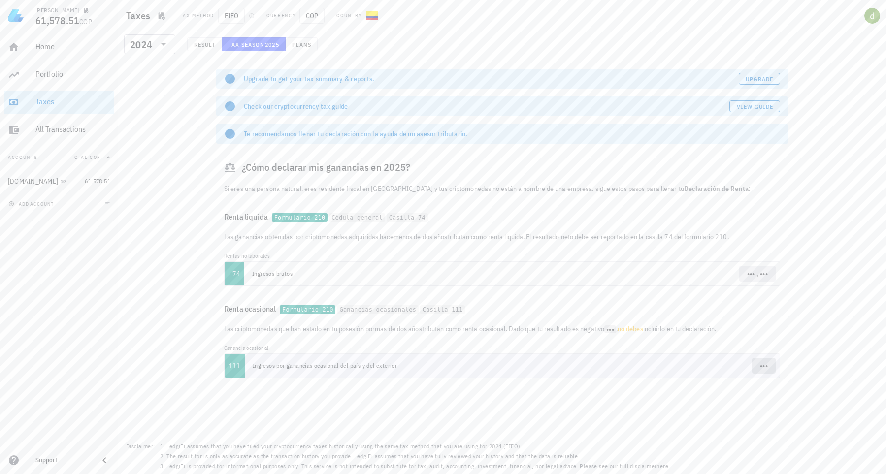
click at [756, 364] on span "•••" at bounding box center [764, 366] width 24 height 16
drag, startPoint x: 265, startPoint y: 169, endPoint x: 384, endPoint y: 169, distance: 119.2
click at [384, 169] on div "¿Cómo declarar mis ganancias en 2025?" at bounding box center [502, 168] width 572 height 32
click at [773, 274] on span "••• , •••" at bounding box center [758, 274] width 36 height 16
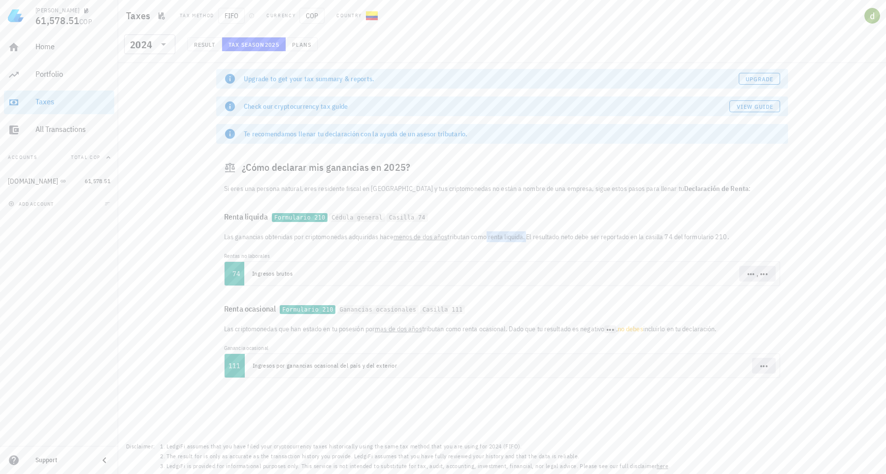
drag, startPoint x: 464, startPoint y: 236, endPoint x: 518, endPoint y: 235, distance: 54.2
click at [518, 235] on p "Las ganancias obtenidas por criptomonedas adquiridas hace menos de dos años tri…" at bounding box center [502, 237] width 556 height 11
drag, startPoint x: 547, startPoint y: 237, endPoint x: 609, endPoint y: 235, distance: 62.6
click at [609, 235] on p "Las ganancias obtenidas por criptomonedas adquiridas hace menos de dos años tri…" at bounding box center [502, 237] width 556 height 11
click at [768, 273] on span "••• , •••" at bounding box center [757, 273] width 21 height 9
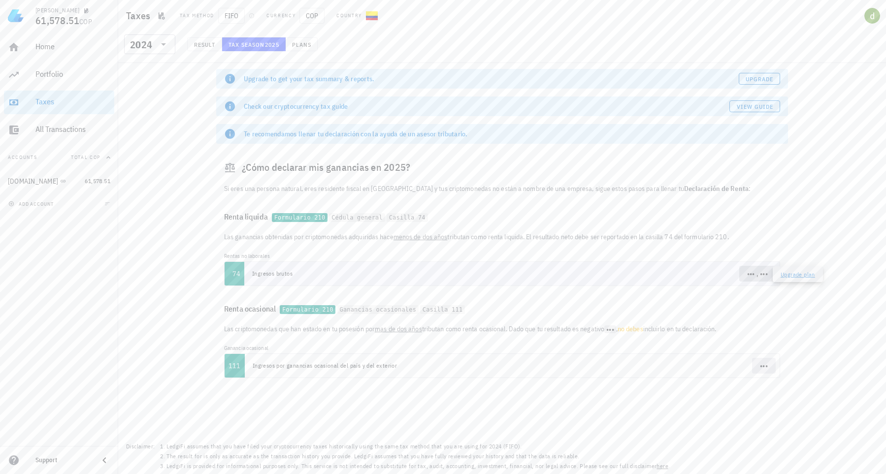
click at [768, 273] on span "••• , •••" at bounding box center [757, 273] width 21 height 9
click at [771, 275] on span "••• , •••" at bounding box center [758, 274] width 36 height 16
click at [764, 273] on span "••• , •••" at bounding box center [757, 273] width 21 height 9
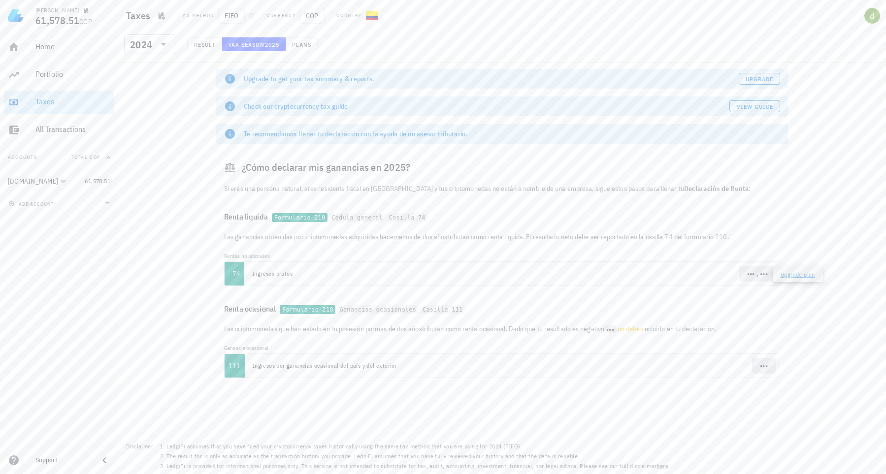
click at [789, 274] on link "Upgrade plan" at bounding box center [798, 274] width 34 height 7
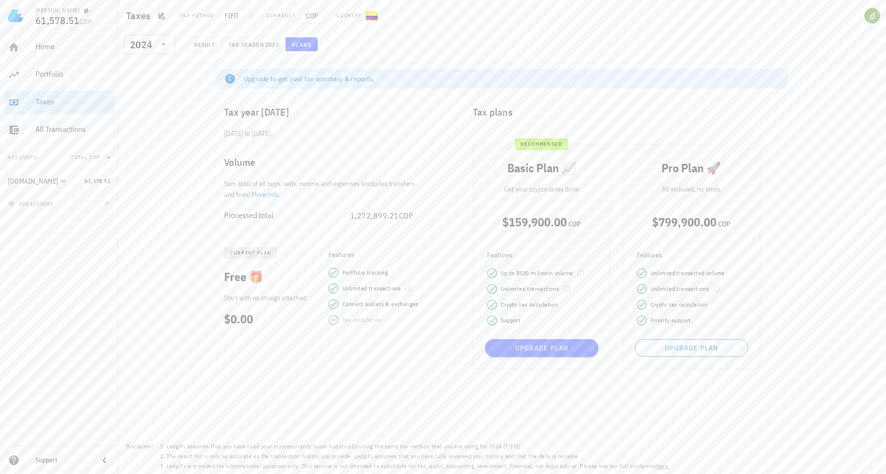
click at [796, 292] on div "Upgrade to get your tax summary & reports. Tax year [DATE] [DATE] to [DATE]. Vo…" at bounding box center [502, 268] width 768 height 411
click at [337, 383] on div "Upgrade to get your tax summary & reports. Tax year [DATE] [DATE] to [DATE]. Vo…" at bounding box center [502, 268] width 768 height 411
click at [390, 365] on div "Tax year [DATE] [DATE] to [DATE]. Volume Sum total of all buys, sells, income a…" at bounding box center [334, 237] width 249 height 293
click at [207, 43] on span "Result" at bounding box center [205, 44] width 22 height 7
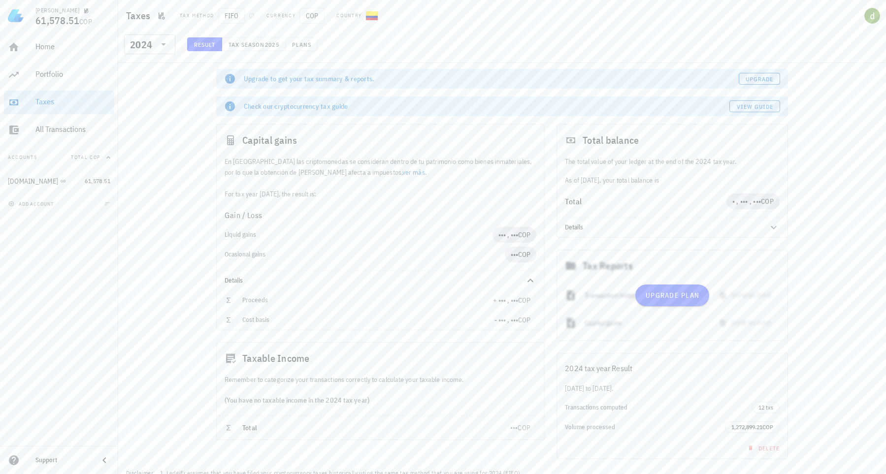
click at [734, 301] on div at bounding box center [672, 295] width 231 height 91
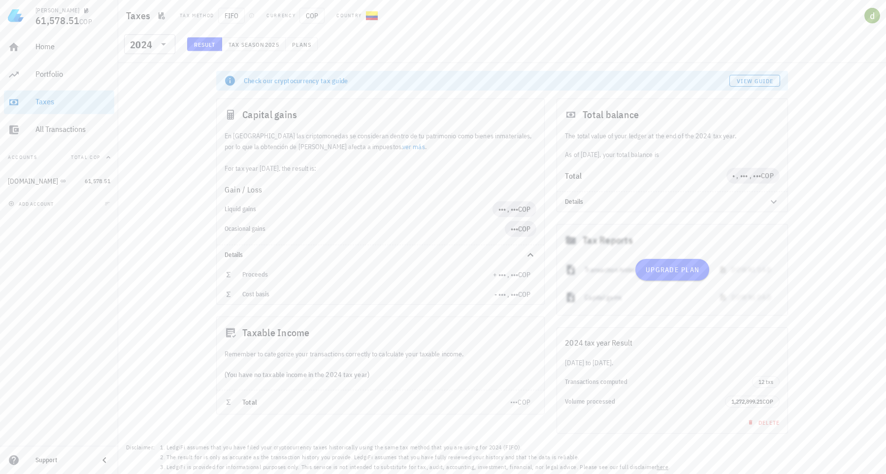
scroll to position [27, 0]
click at [39, 72] on div "Portfolio" at bounding box center [72, 73] width 75 height 9
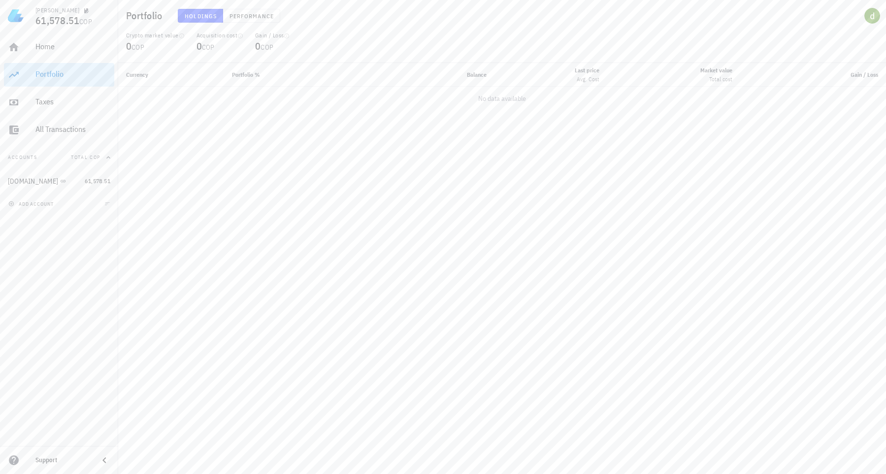
click at [38, 65] on div "Portfolio" at bounding box center [72, 75] width 75 height 22
click at [33, 55] on link "Home" at bounding box center [59, 47] width 110 height 24
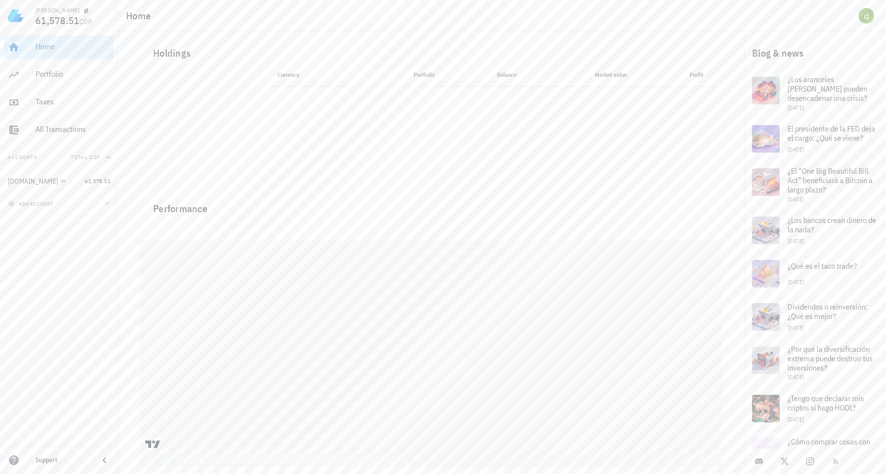
click at [280, 69] on th "Currency" at bounding box center [313, 75] width 88 height 24
drag, startPoint x: 410, startPoint y: 59, endPoint x: 418, endPoint y: 74, distance: 17.0
click at [412, 61] on div "Holdings" at bounding box center [431, 53] width 572 height 32
click at [418, 74] on th "Portfolio" at bounding box center [399, 75] width 85 height 24
click at [514, 86] on th "Balance" at bounding box center [484, 75] width 82 height 24
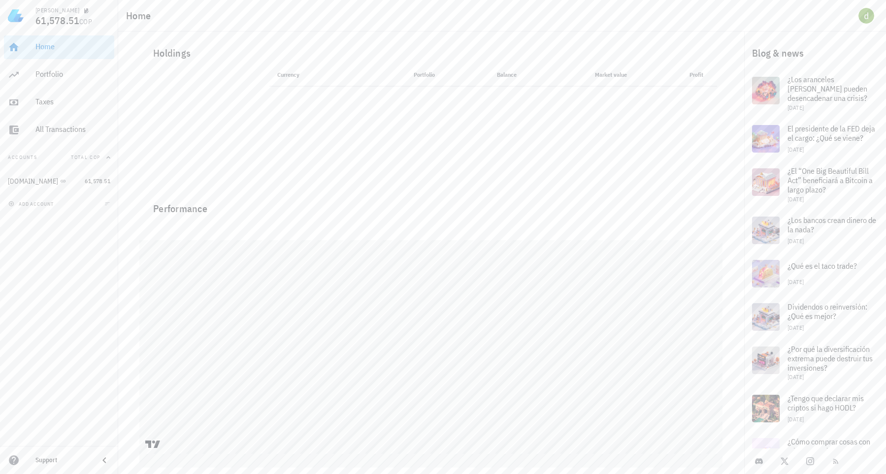
click at [678, 91] on div "Currency Portfolio Price Balance Market value Profit" at bounding box center [494, 125] width 460 height 124
drag, startPoint x: 687, startPoint y: 89, endPoint x: 689, endPoint y: 95, distance: 6.9
click at [688, 90] on div "Currency Portfolio Price Balance Market value Profit" at bounding box center [494, 125] width 460 height 124
click at [58, 128] on div "All Transactions" at bounding box center [72, 129] width 75 height 9
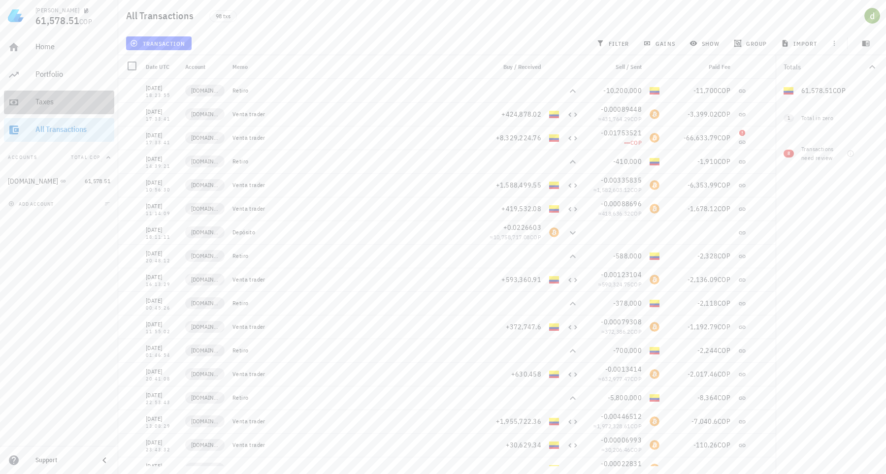
click at [32, 106] on link "Taxes" at bounding box center [59, 103] width 110 height 24
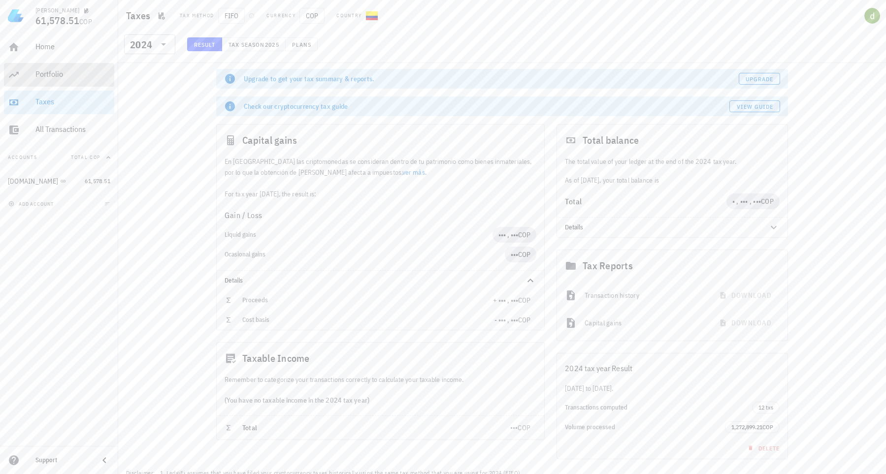
click at [31, 73] on link "Portfolio" at bounding box center [59, 75] width 110 height 24
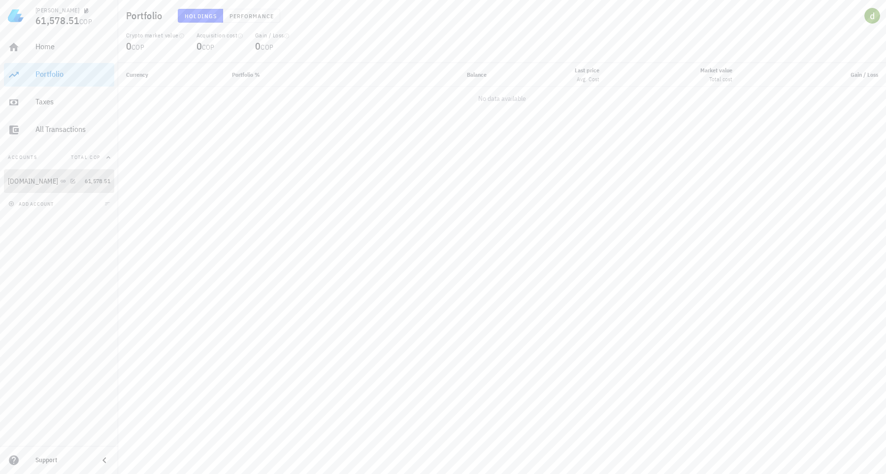
click at [61, 184] on div "[DOMAIN_NAME]" at bounding box center [44, 181] width 73 height 9
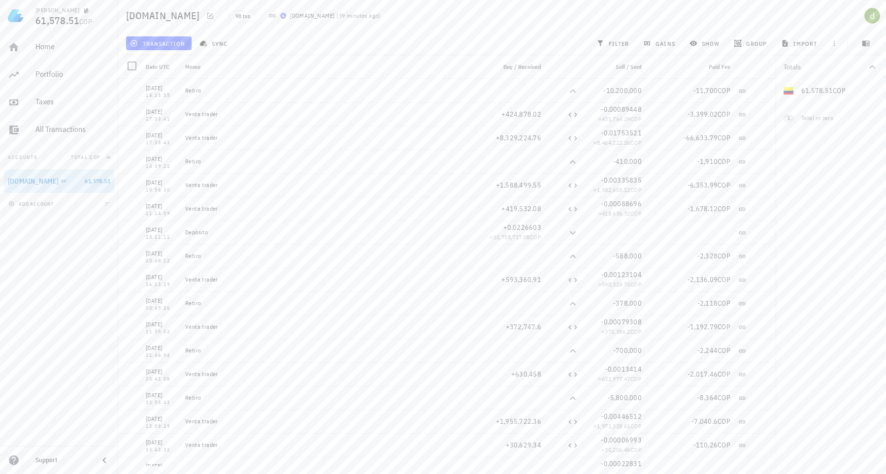
click at [69, 200] on div "add account" at bounding box center [59, 204] width 118 height 22
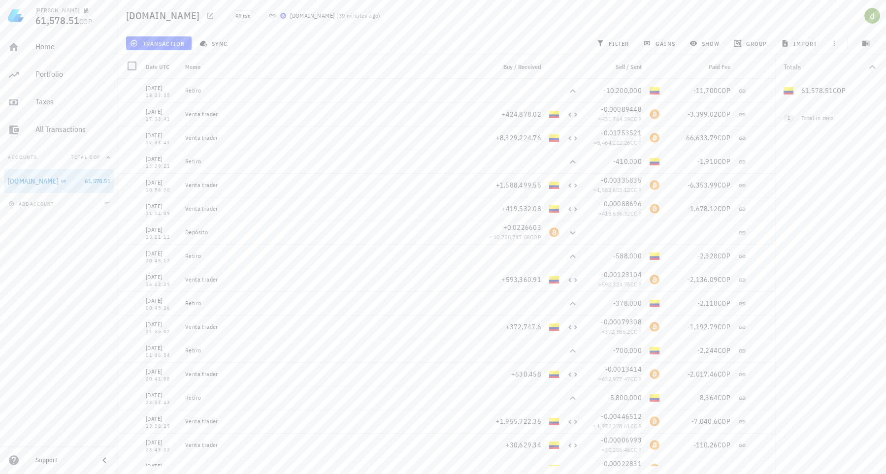
click at [85, 204] on div "add account" at bounding box center [59, 204] width 118 height 22
click at [109, 198] on div "add account" at bounding box center [59, 204] width 118 height 22
click at [105, 166] on button "Accounts Total COP" at bounding box center [59, 158] width 110 height 24
